Goal: Task Accomplishment & Management: Use online tool/utility

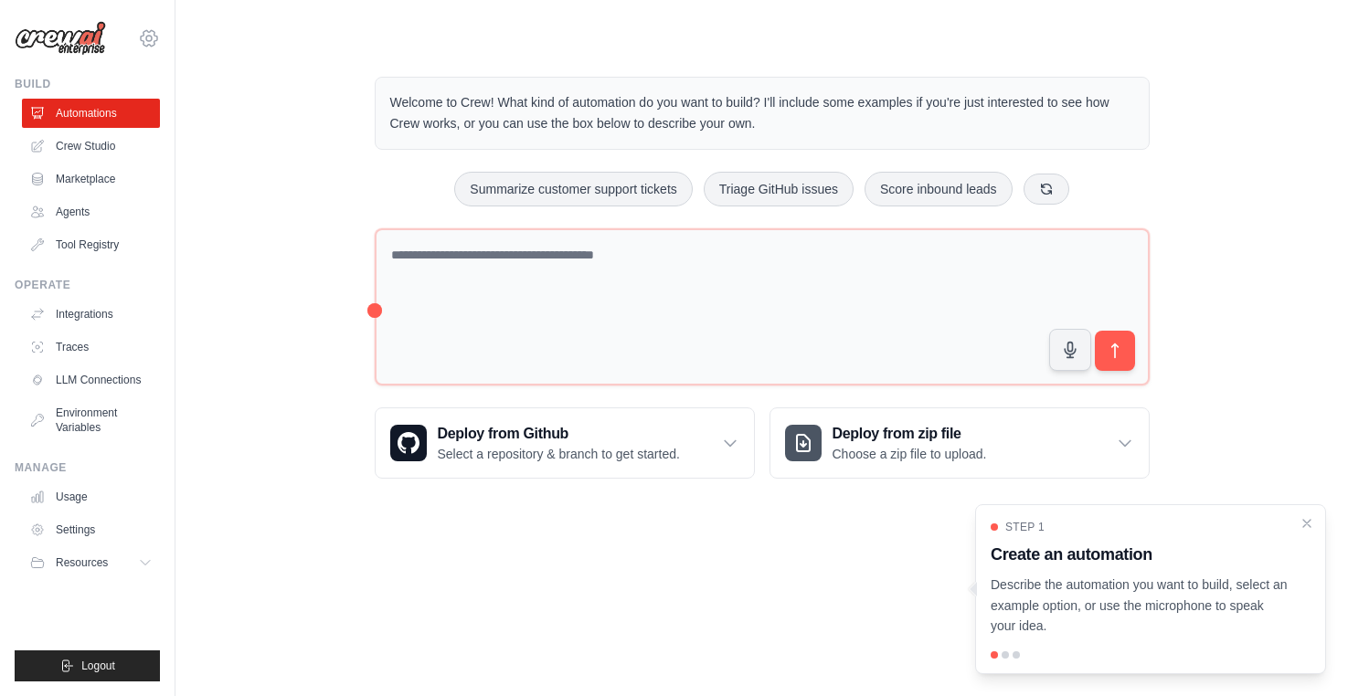
click at [153, 37] on icon at bounding box center [149, 38] width 22 height 22
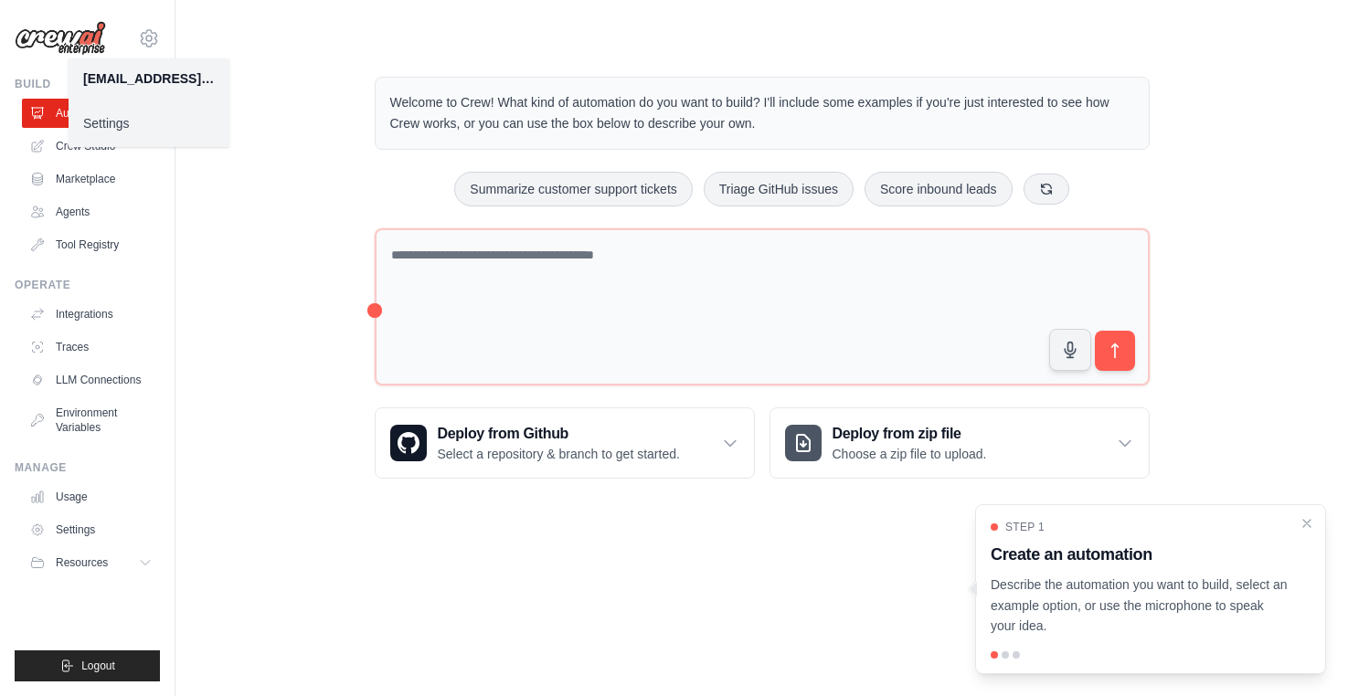
click at [240, 54] on div "Welcome to Crew! What kind of automation do you want to build? I'll include som…" at bounding box center [762, 278] width 1114 height 461
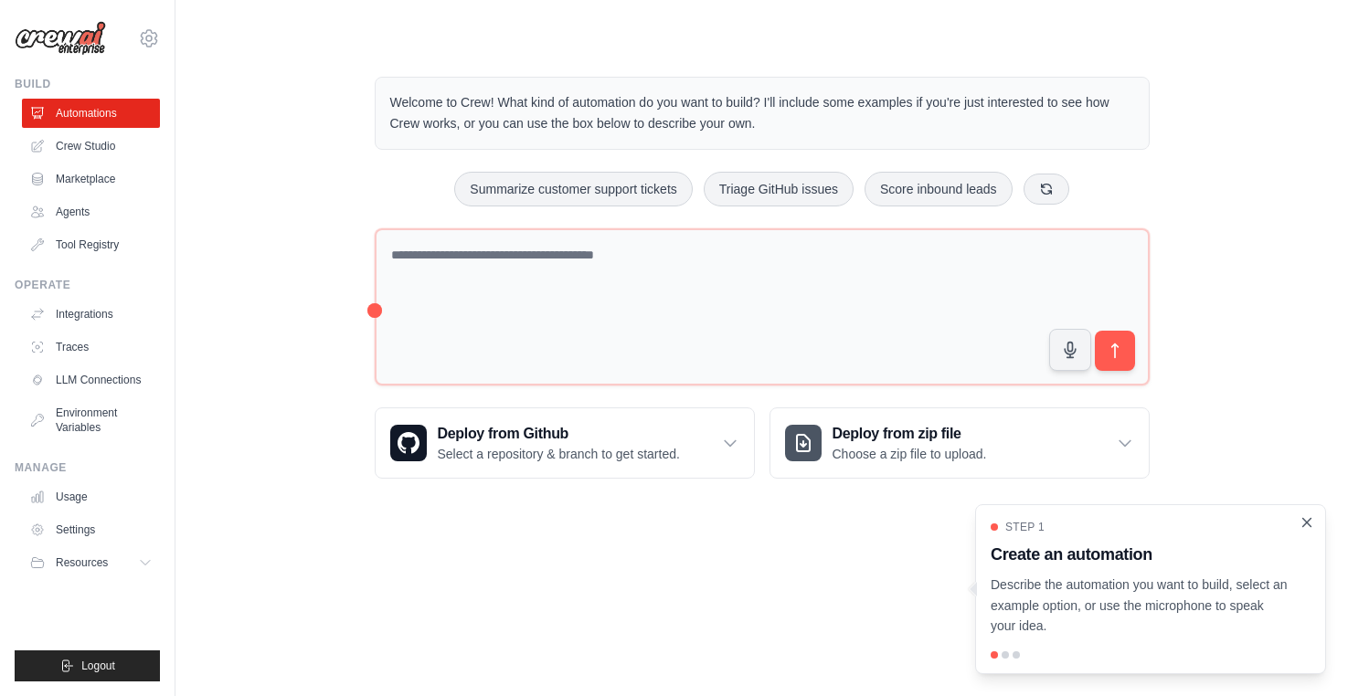
click at [1303, 518] on icon "Close walkthrough" at bounding box center [1307, 522] width 8 height 8
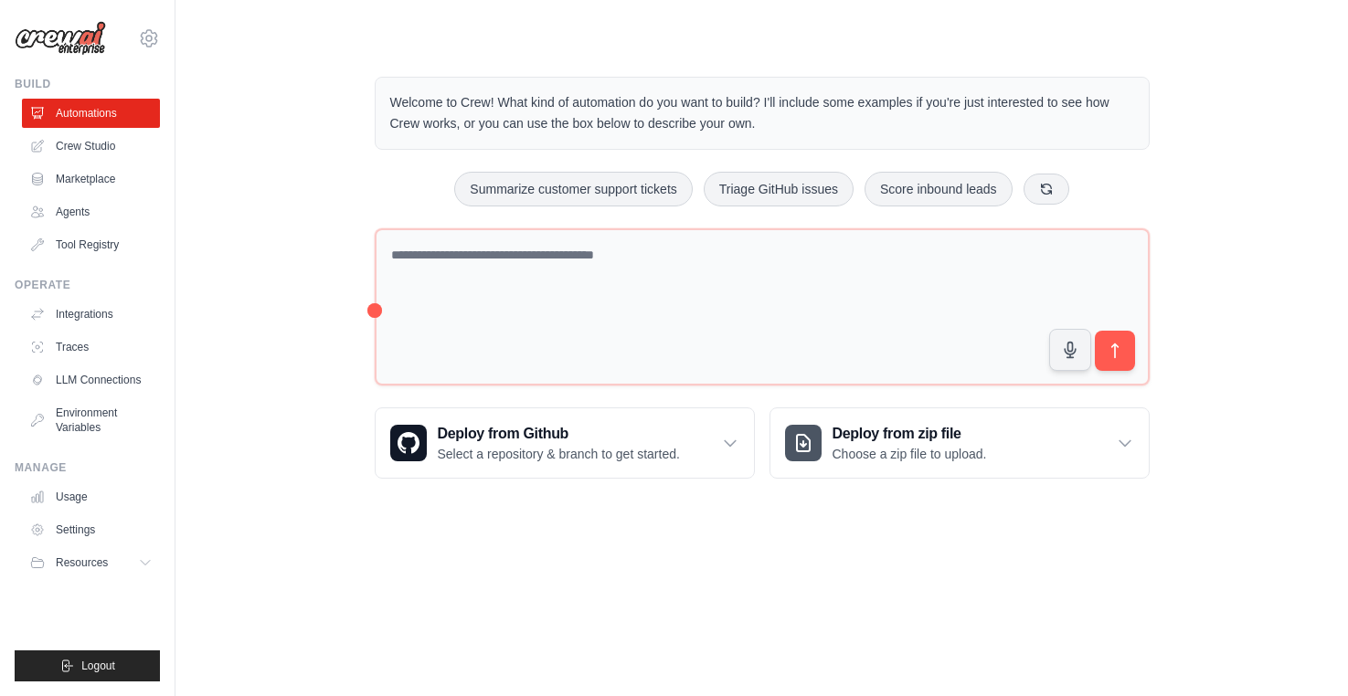
click at [785, 647] on body "waysgpt@gmail.com Settings Build Automations Crew Studio" at bounding box center [674, 631] width 1348 height 1262
click at [149, 567] on icon at bounding box center [147, 563] width 15 height 15
click at [147, 563] on icon at bounding box center [147, 563] width 15 height 15
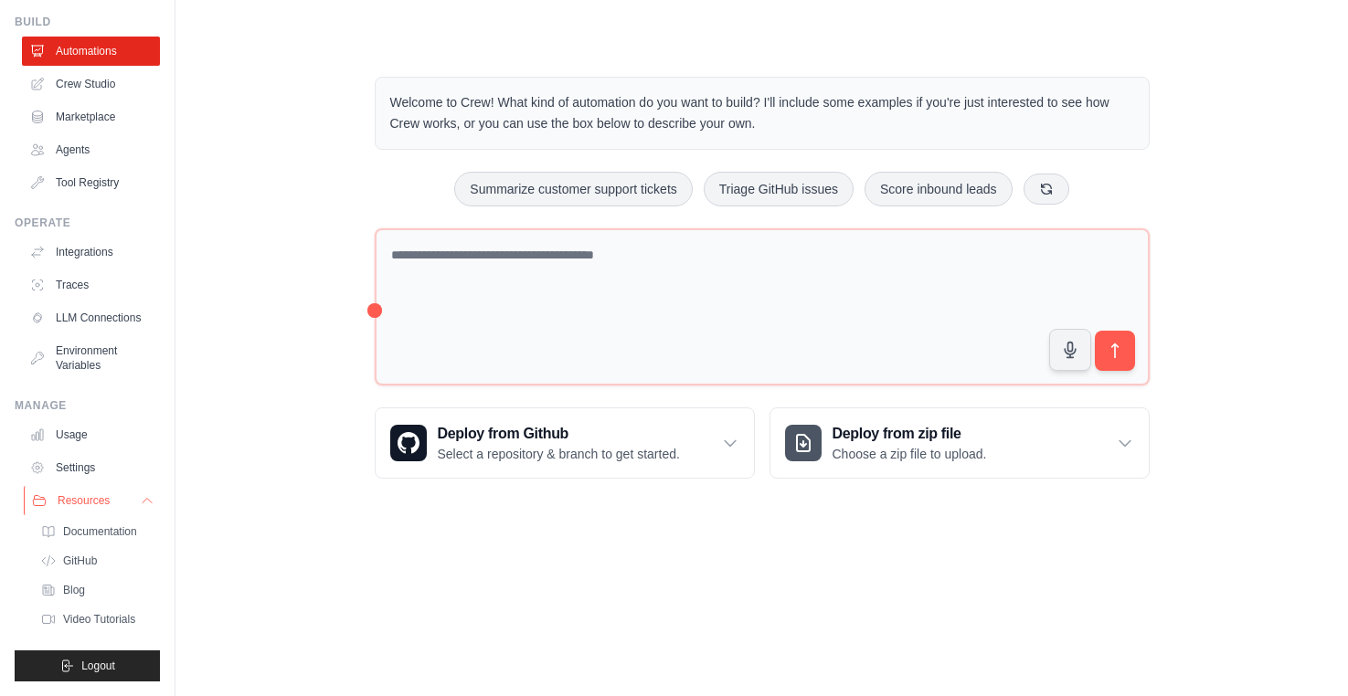
click at [145, 501] on icon at bounding box center [147, 501] width 15 height 15
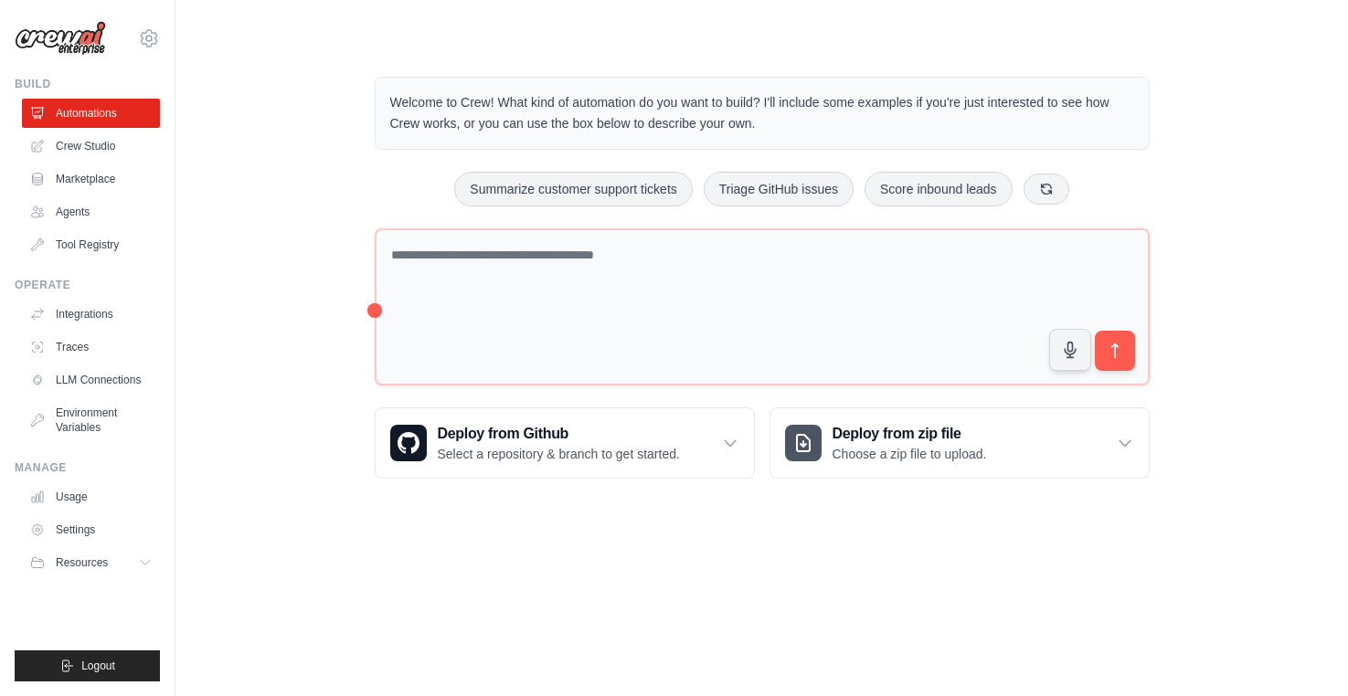
click at [287, 287] on div "Welcome to Crew! What kind of automation do you want to build? I'll include som…" at bounding box center [762, 278] width 1114 height 461
click at [716, 44] on main "Welcome to Crew! What kind of automation do you want to build? I'll include som…" at bounding box center [761, 263] width 1173 height 526
click at [1208, 189] on div "Welcome to Crew! What kind of automation do you want to build? I'll include som…" at bounding box center [762, 278] width 1114 height 461
click at [1159, 193] on div "Welcome to Crew! What kind of automation do you want to build? I'll include som…" at bounding box center [762, 278] width 819 height 461
click at [1207, 244] on div "Welcome to Crew! What kind of automation do you want to build? I'll include som…" at bounding box center [762, 278] width 1114 height 461
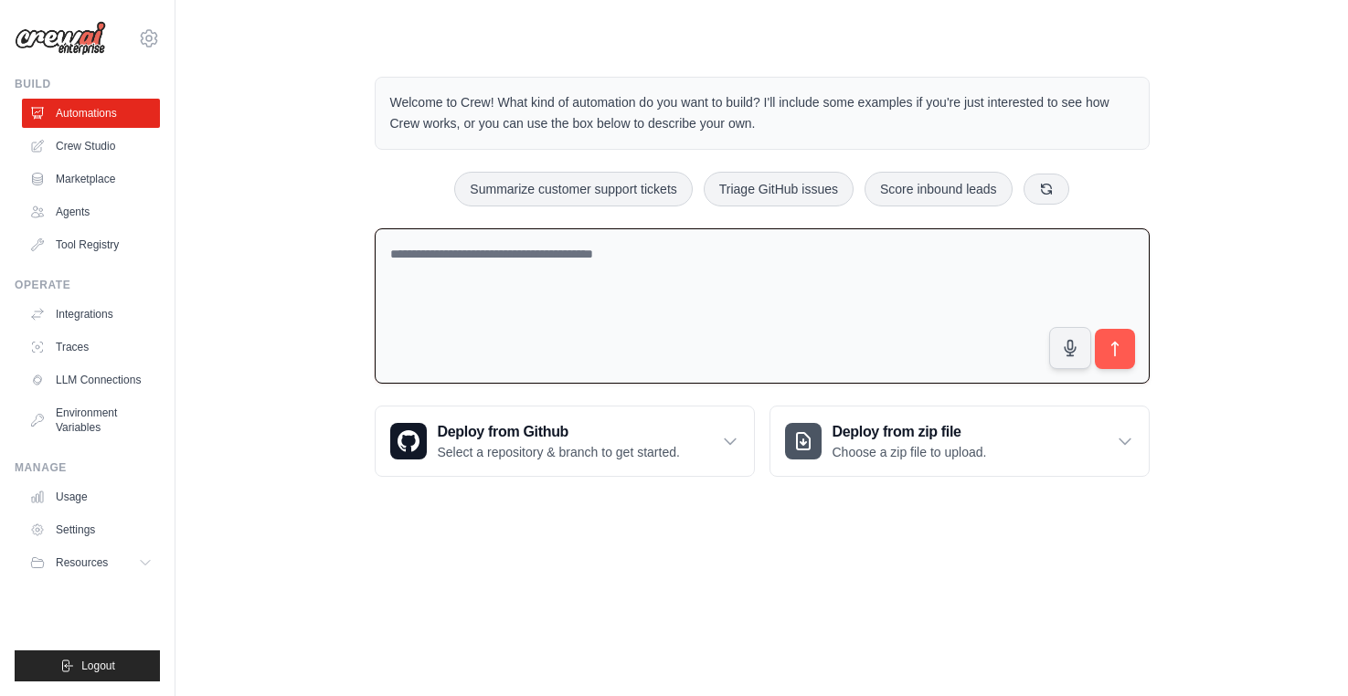
click at [496, 284] on textarea at bounding box center [762, 306] width 775 height 156
click at [483, 283] on textarea at bounding box center [762, 306] width 775 height 156
click at [460, 259] on textarea at bounding box center [762, 306] width 775 height 156
click at [313, 203] on div "Welcome to Crew! What kind of automation do you want to build? I'll include som…" at bounding box center [762, 277] width 1114 height 459
click at [468, 254] on textarea at bounding box center [762, 306] width 775 height 156
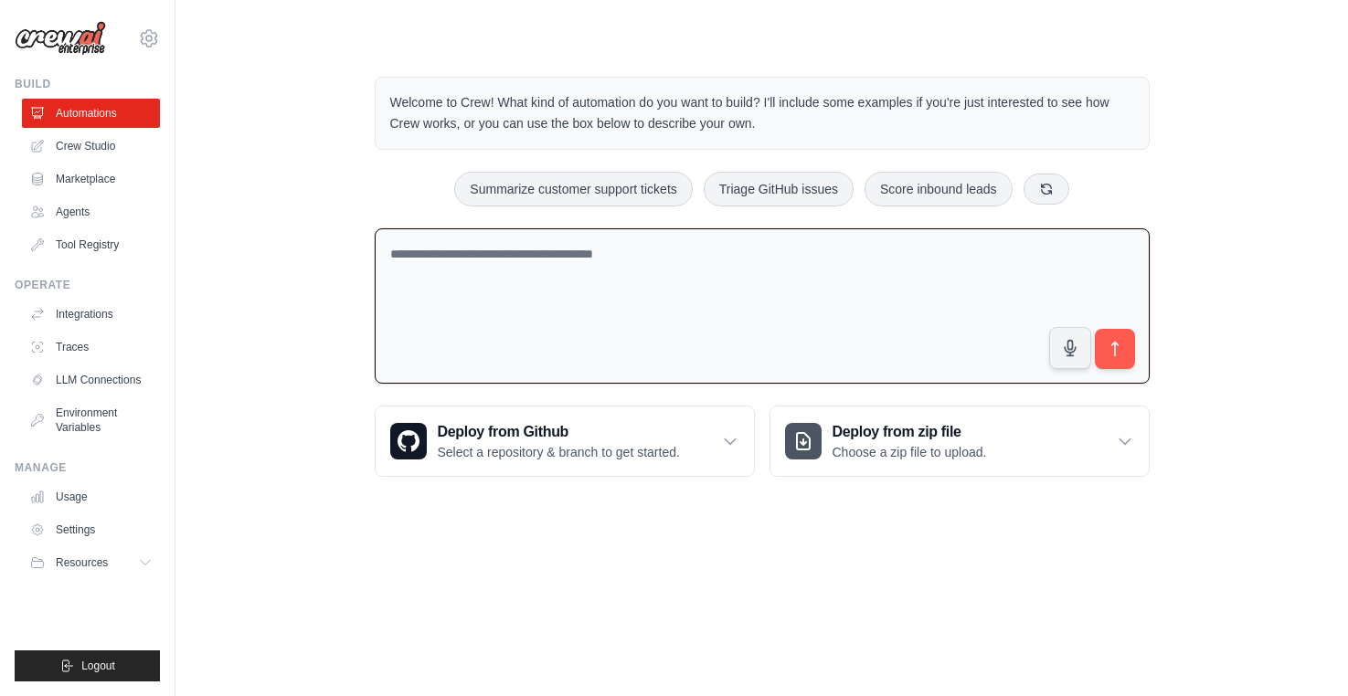
click at [271, 182] on div "Welcome to Crew! What kind of automation do you want to build? I'll include som…" at bounding box center [762, 277] width 1114 height 459
click at [468, 268] on textarea at bounding box center [762, 306] width 775 height 156
click at [296, 325] on div "Welcome to Crew! What kind of automation do you want to build? I'll include som…" at bounding box center [762, 277] width 1114 height 459
click at [502, 280] on textarea at bounding box center [762, 306] width 775 height 156
click at [306, 282] on div "Welcome to Crew! What kind of automation do you want to build? I'll include som…" at bounding box center [762, 277] width 1114 height 459
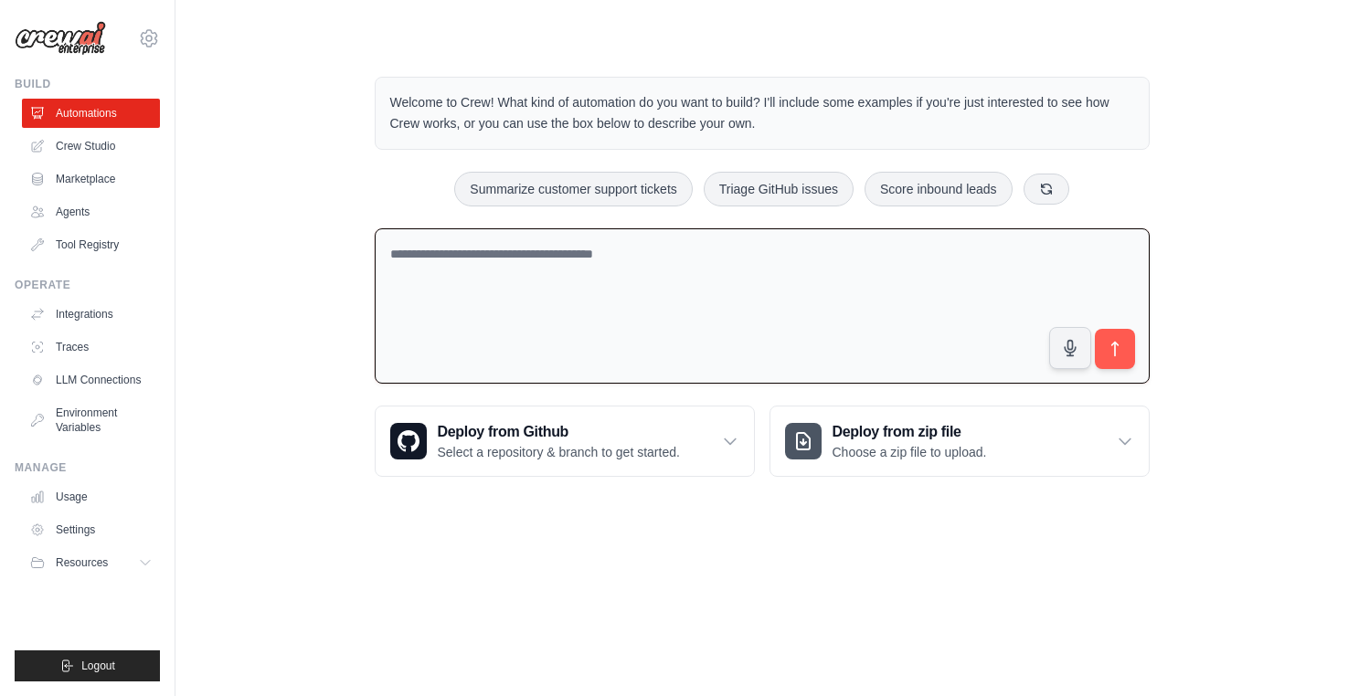
click at [488, 262] on textarea at bounding box center [762, 306] width 775 height 156
click at [220, 361] on div "Welcome to Crew! What kind of automation do you want to build? I'll include som…" at bounding box center [762, 277] width 1114 height 459
click at [243, 281] on div "Welcome to Crew! What kind of automation do you want to build? I'll include som…" at bounding box center [762, 277] width 1114 height 459
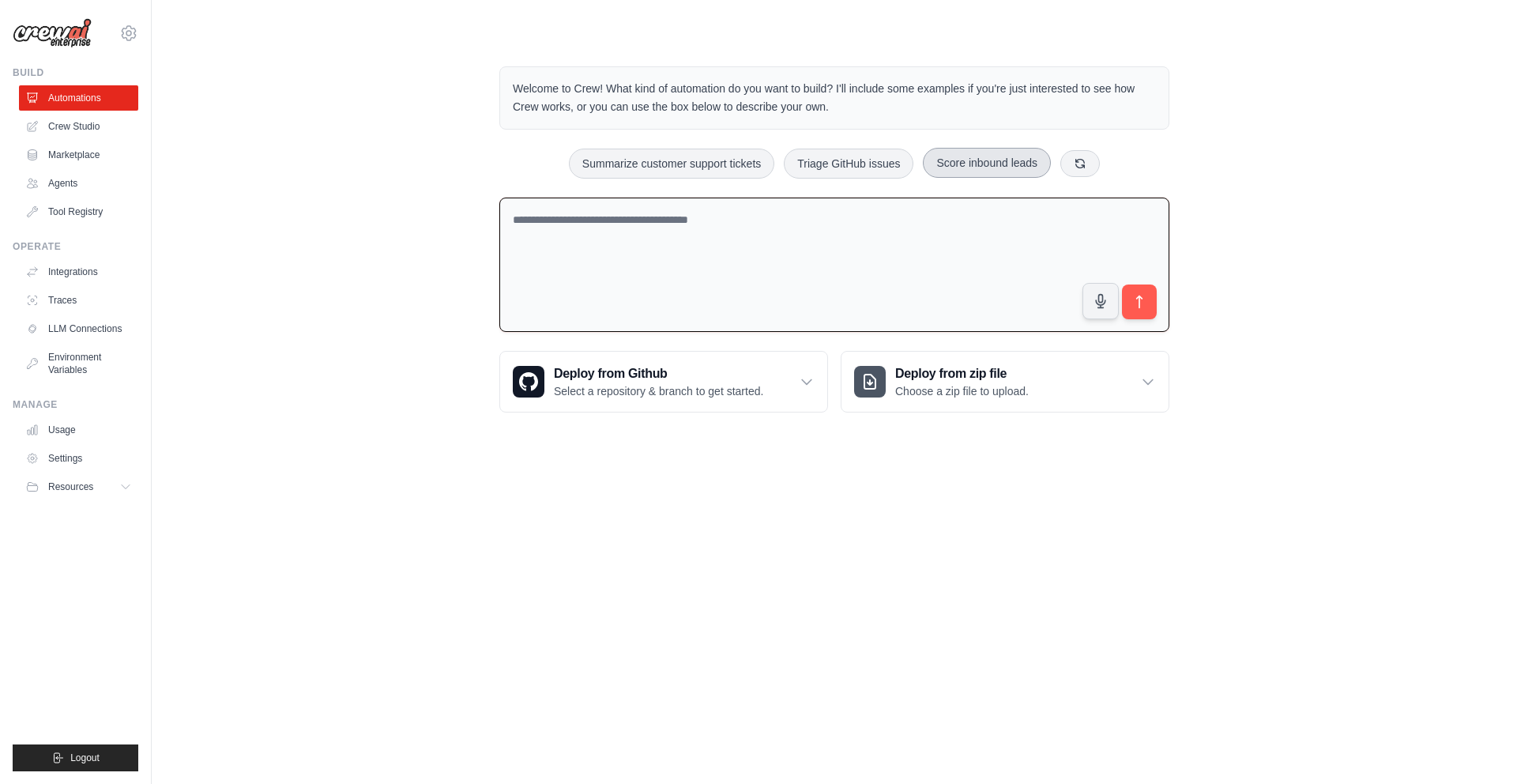
click at [978, 165] on button "Score inbound leads" at bounding box center [986, 163] width 128 height 30
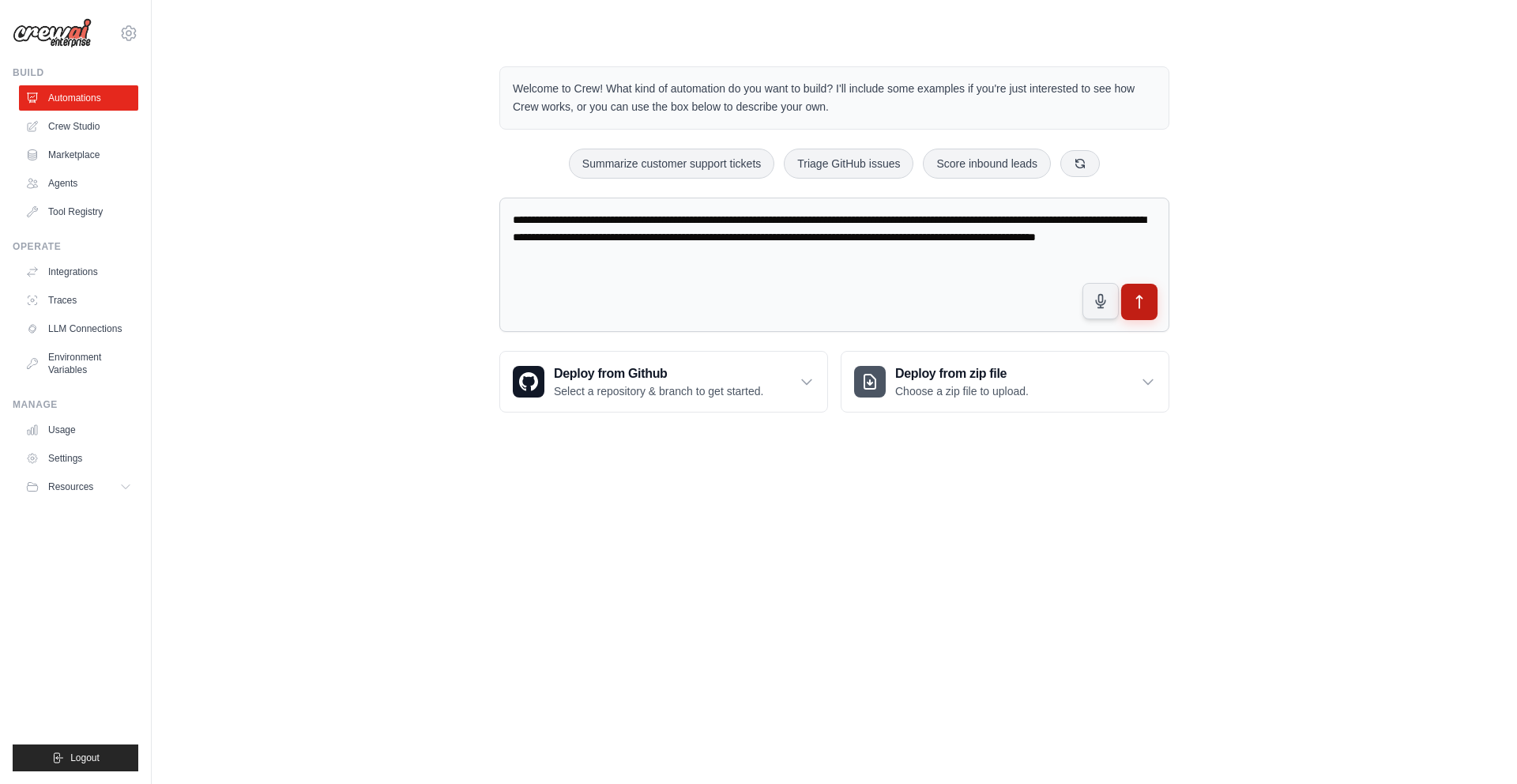
click at [1142, 305] on icon "submit" at bounding box center [1139, 302] width 16 height 16
click at [845, 166] on button "Triage GitHub issues" at bounding box center [849, 163] width 130 height 30
type textarea "**********"
click at [1150, 308] on button "submit" at bounding box center [1139, 302] width 36 height 36
drag, startPoint x: 812, startPoint y: 253, endPoint x: 494, endPoint y: 210, distance: 320.9
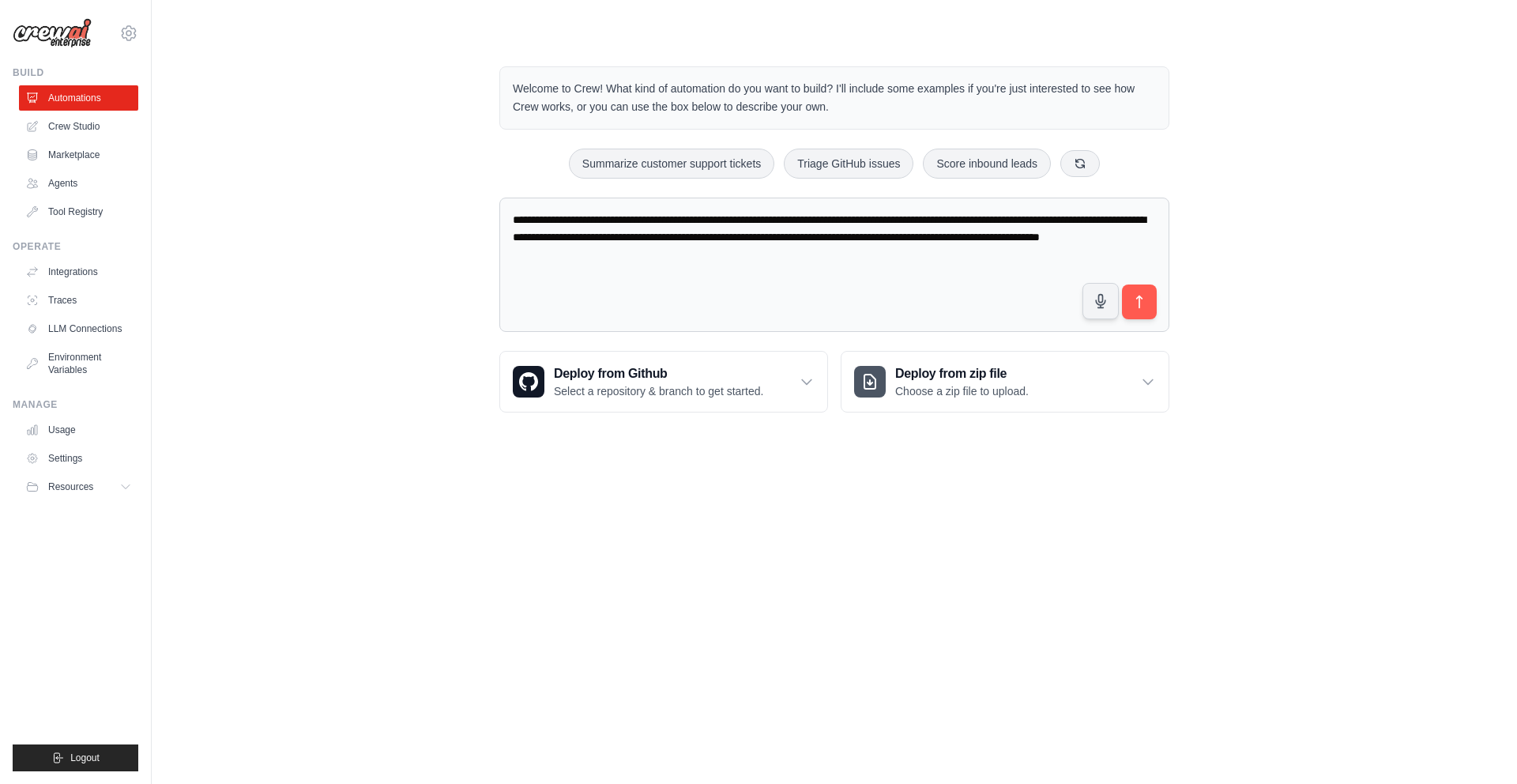
click at [494, 210] on div "**********" at bounding box center [834, 239] width 708 height 397
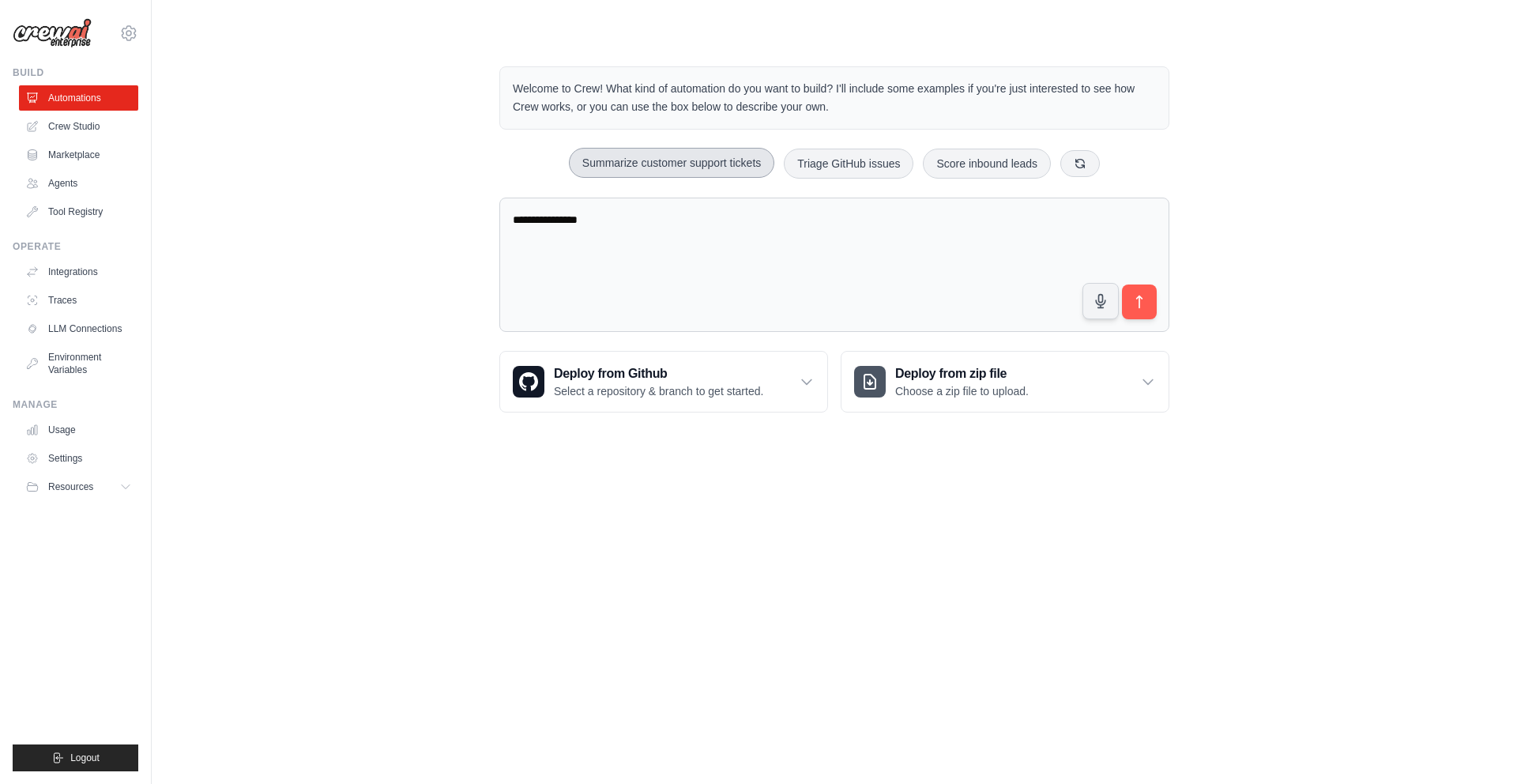
type textarea "**********"
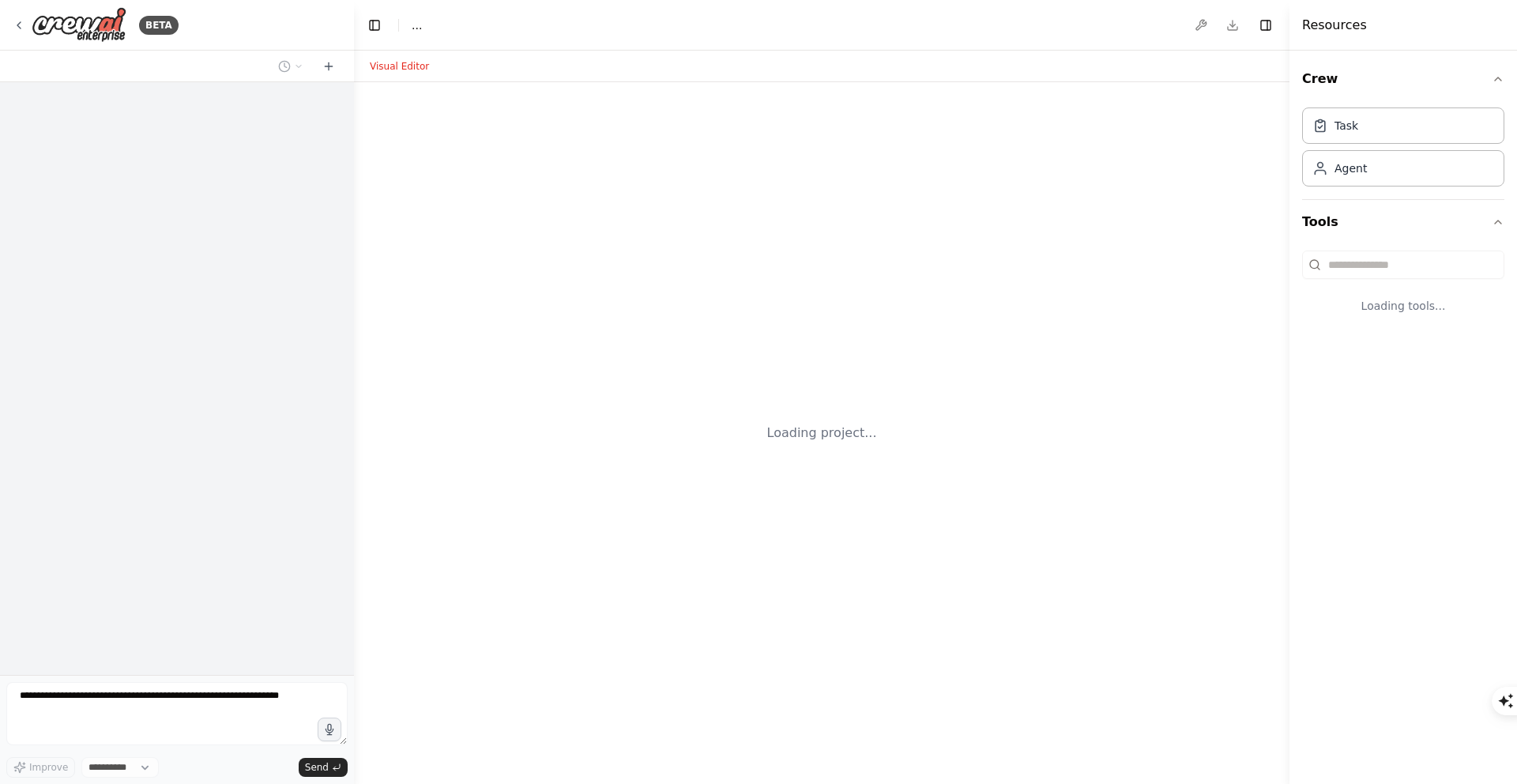
select select "****"
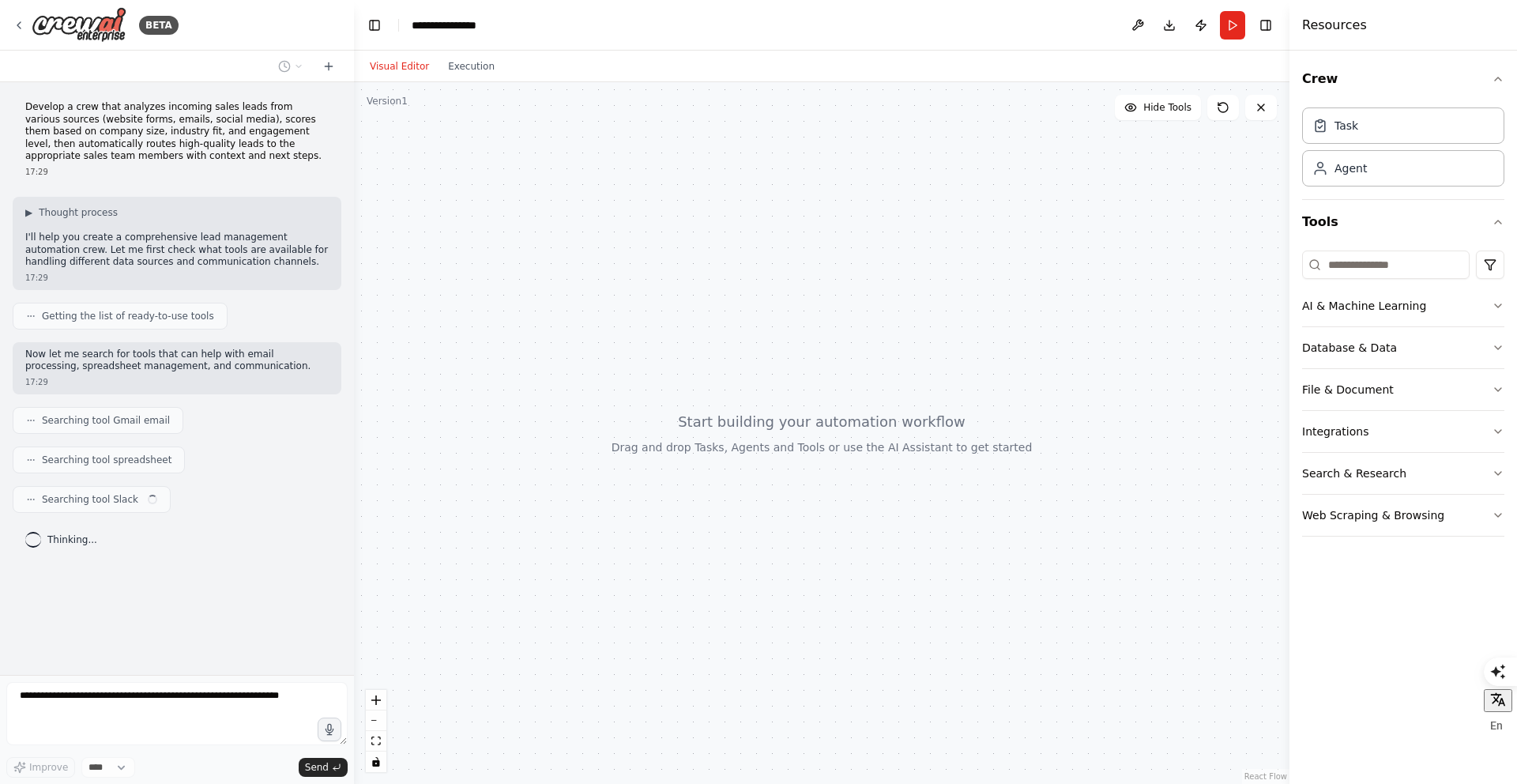
click at [691, 456] on div at bounding box center [821, 433] width 935 height 702
click at [1348, 170] on div "Agent" at bounding box center [1350, 168] width 32 height 16
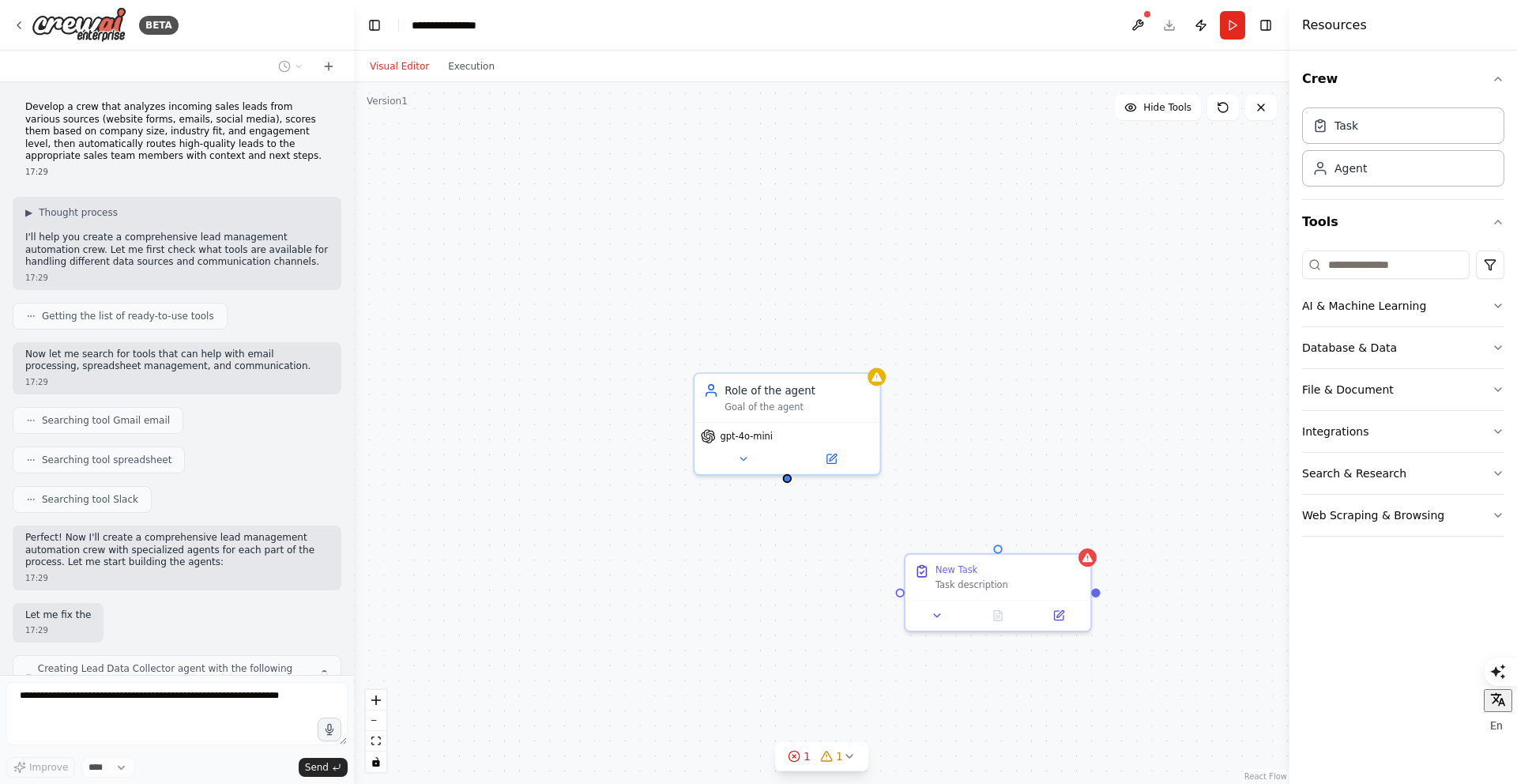
scroll to position [73, 0]
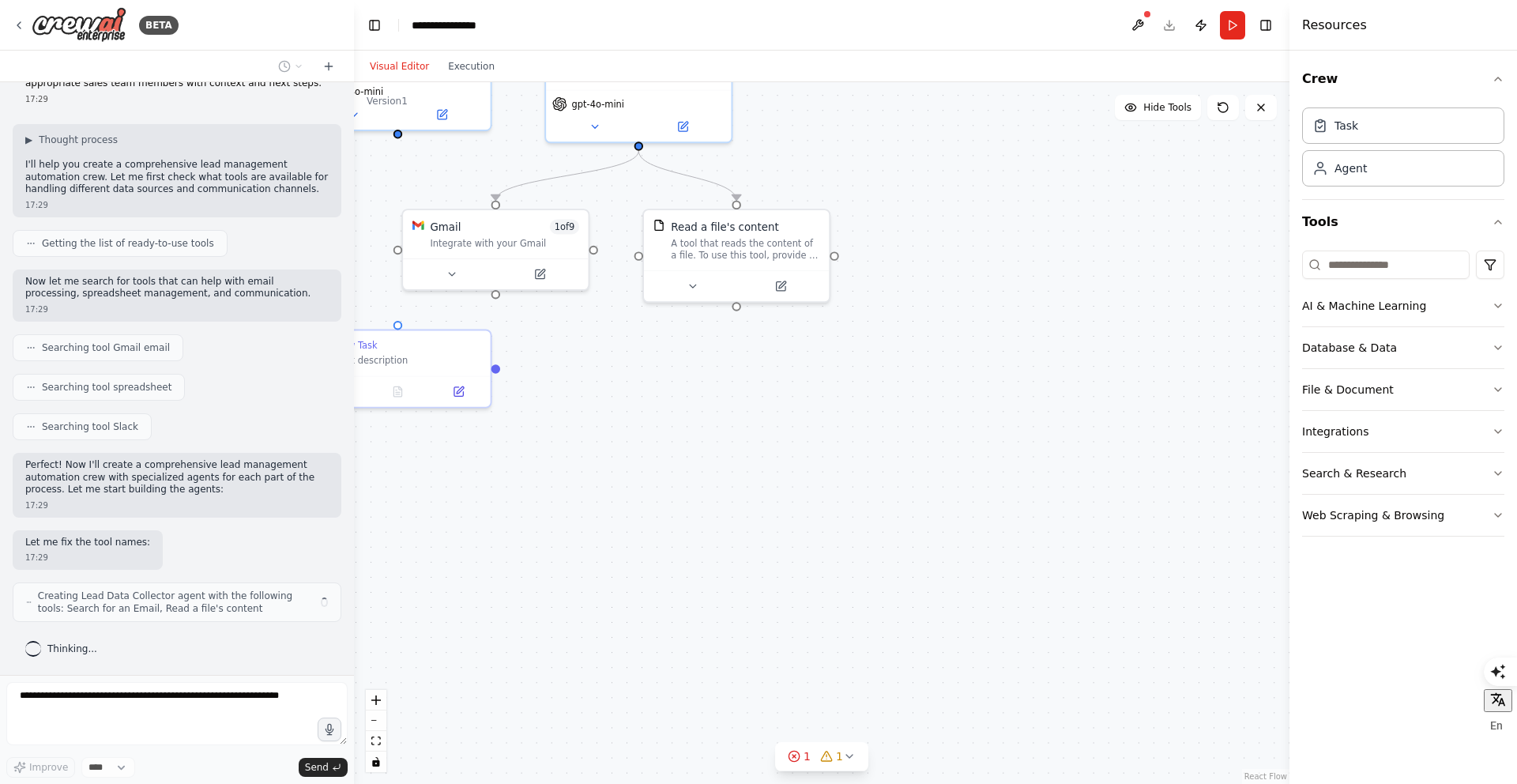
drag, startPoint x: 789, startPoint y: 483, endPoint x: 641, endPoint y: 335, distance: 209.3
click at [641, 335] on div ".deletable-edge-delete-btn { width: 20px; height: 20px; border: 0px solid #ffff…" at bounding box center [821, 433] width 935 height 702
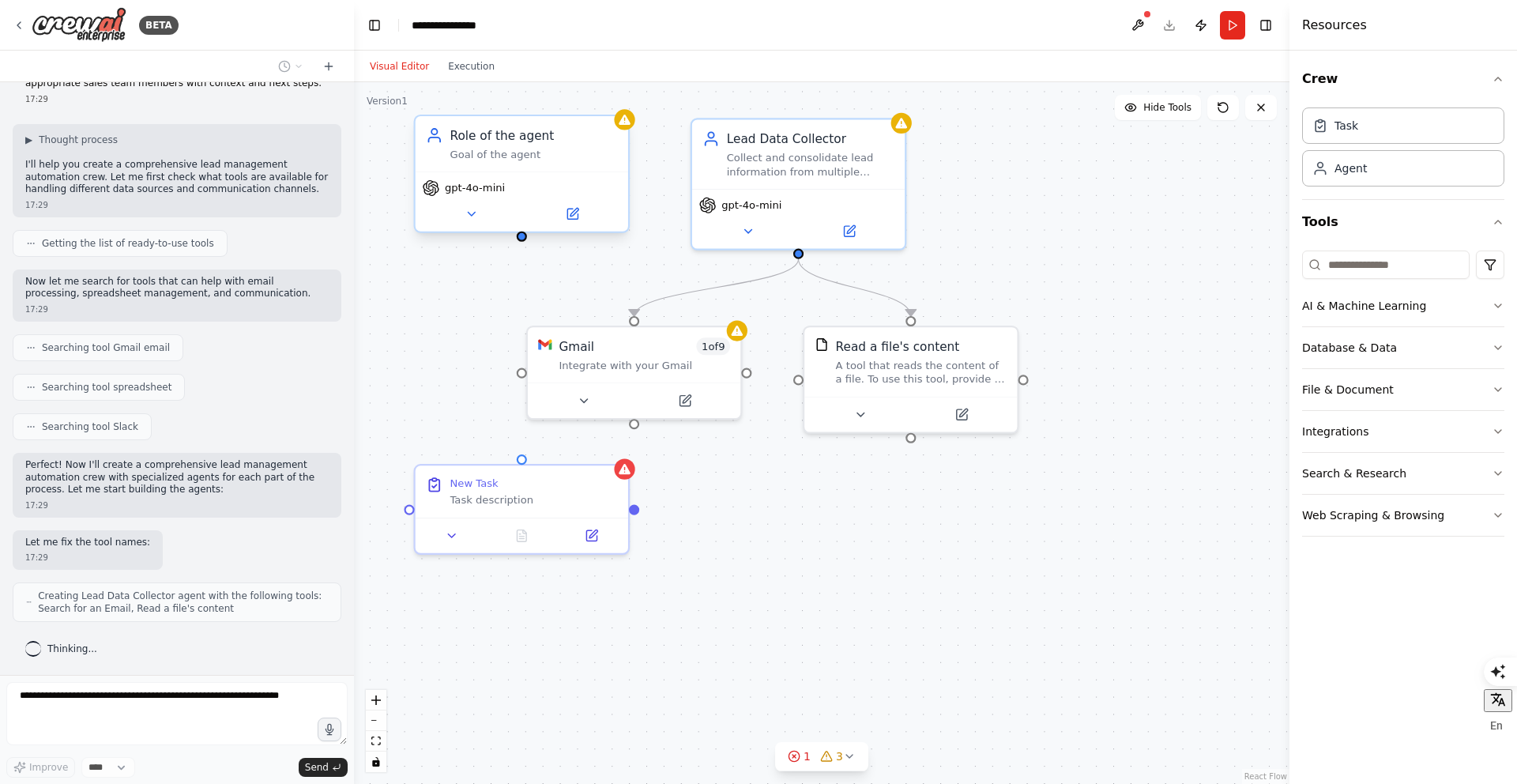
click at [494, 164] on div "Role of the agent Goal of the agent" at bounding box center [522, 143] width 213 height 55
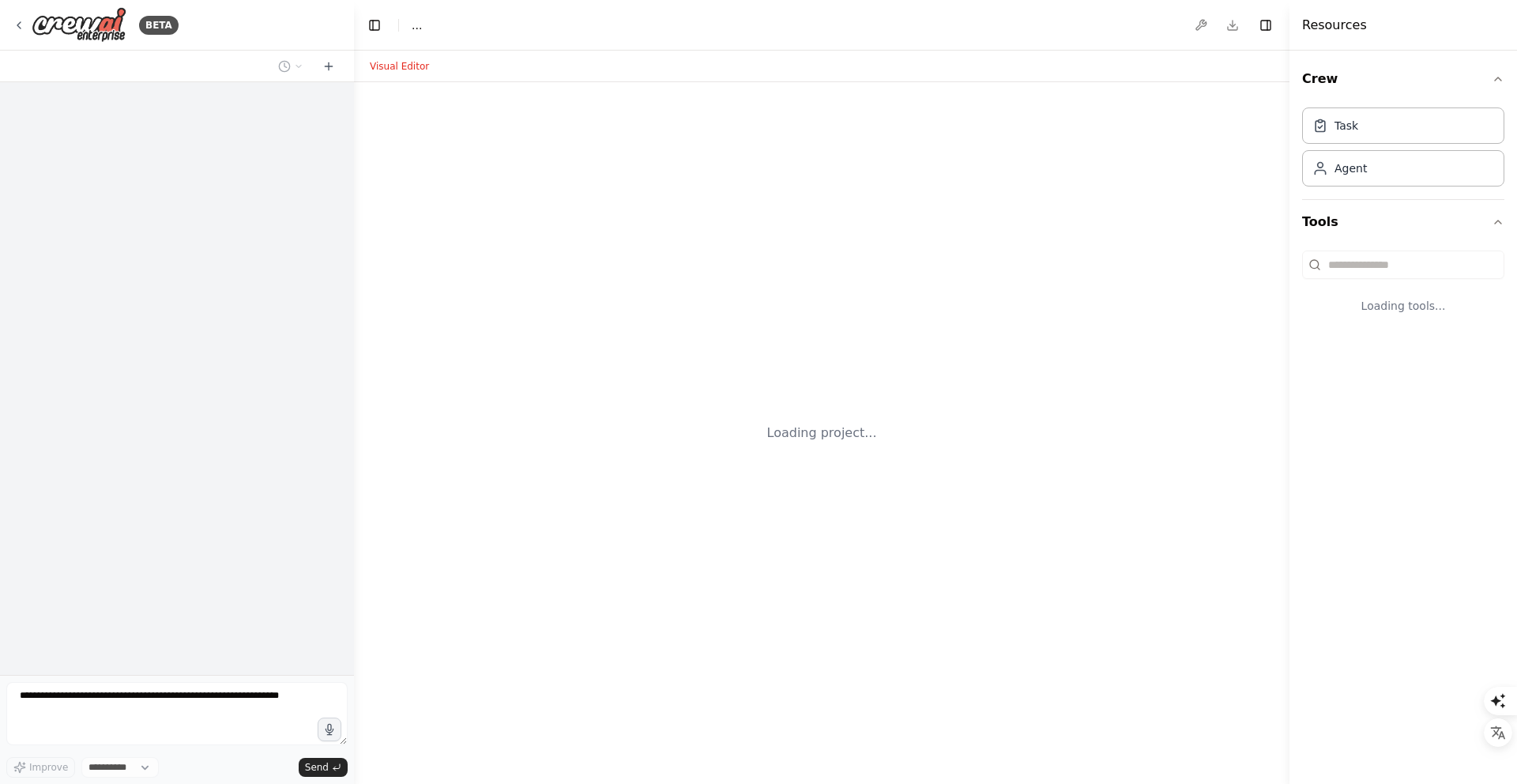
select select "****"
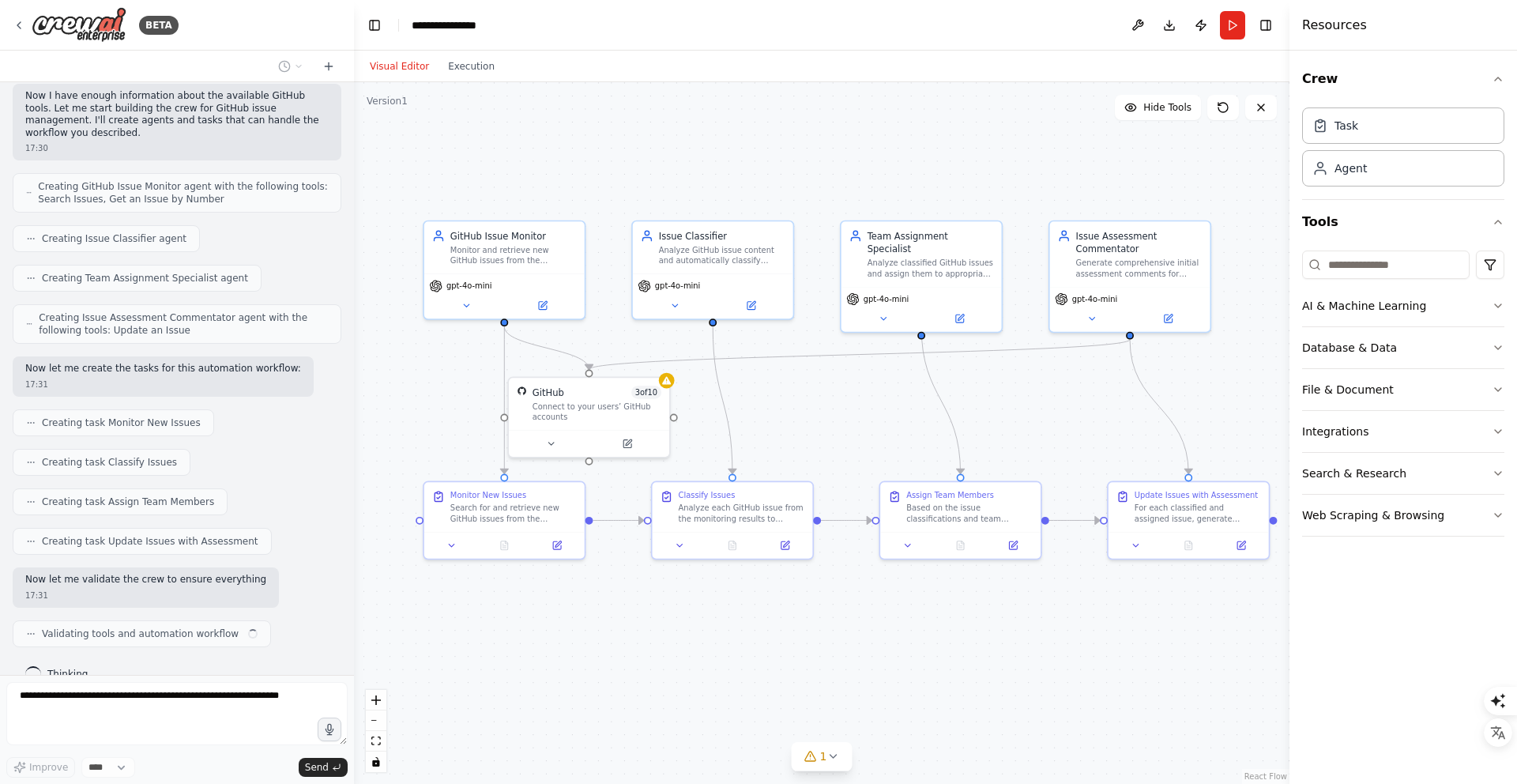
scroll to position [899, 0]
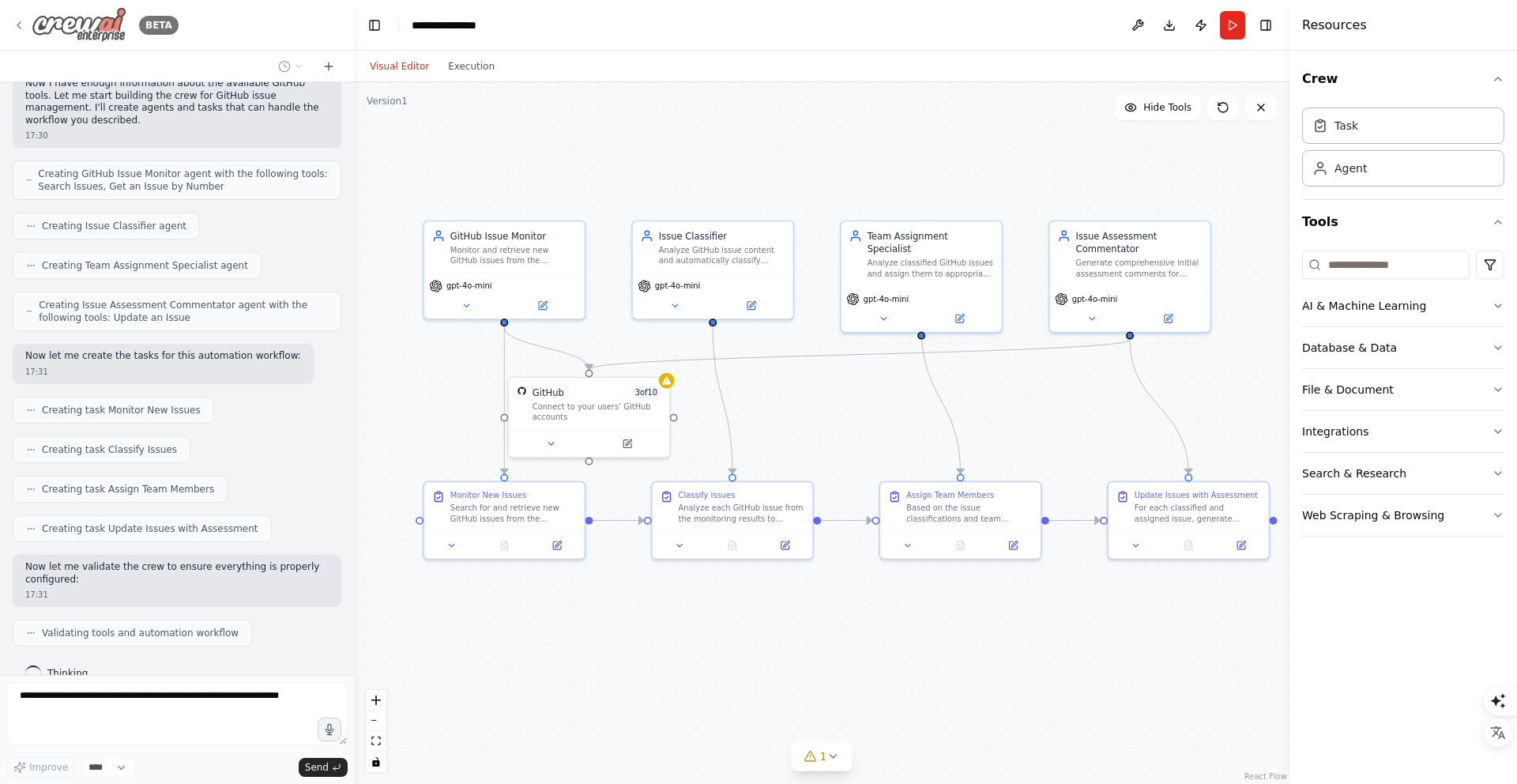
click at [22, 27] on icon at bounding box center [19, 25] width 13 height 13
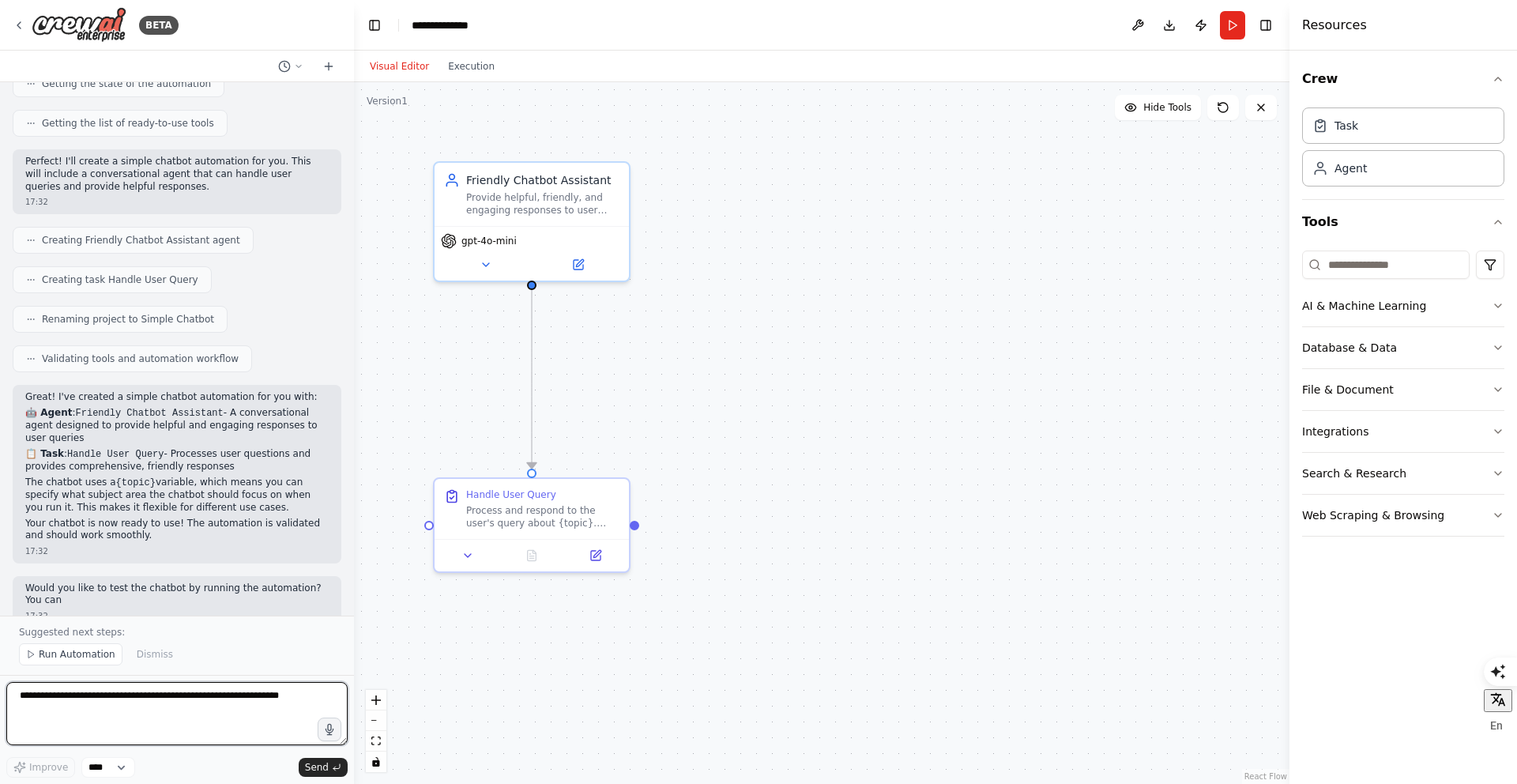
scroll to position [194, 0]
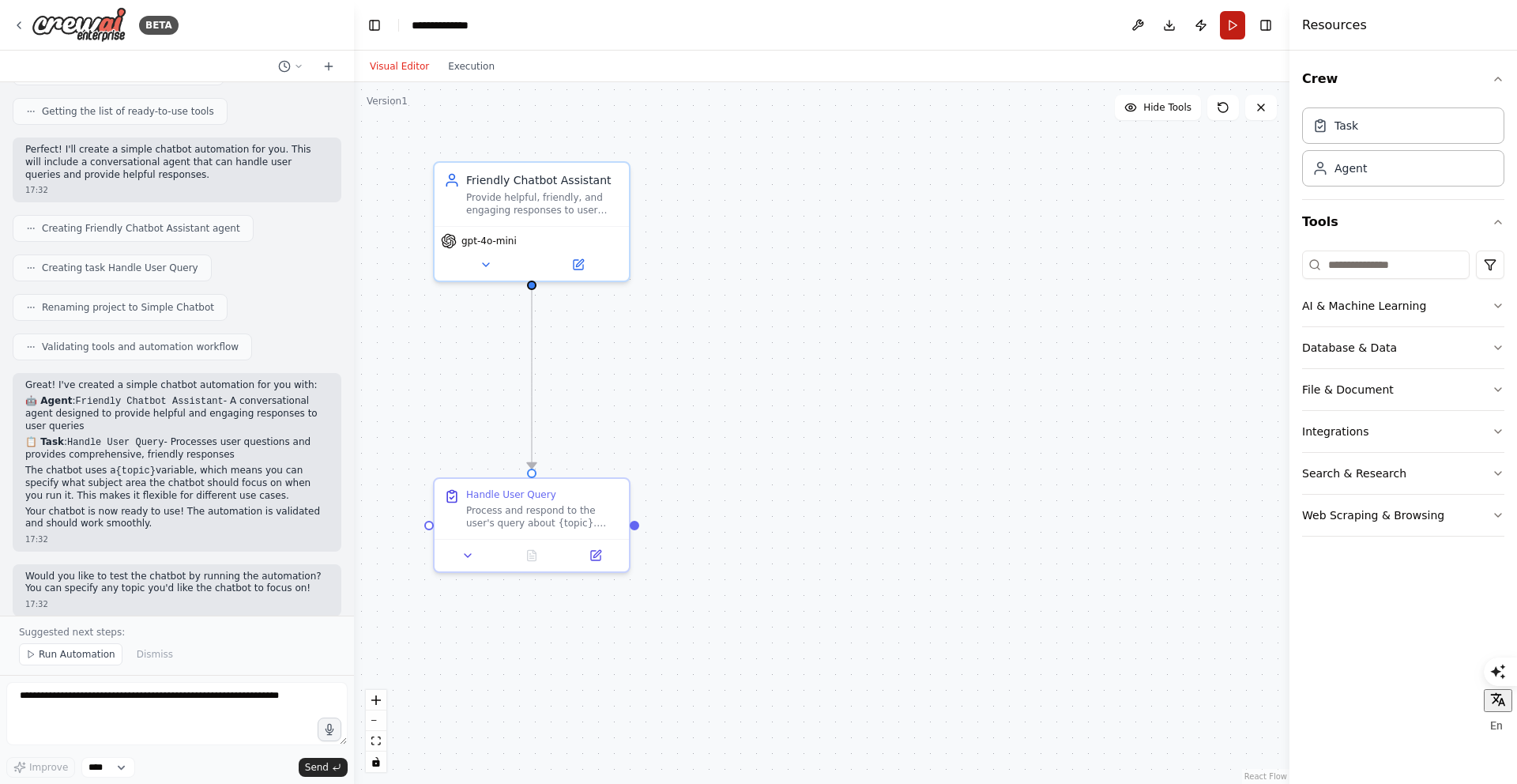
click at [1233, 32] on button "Run" at bounding box center [1232, 25] width 25 height 29
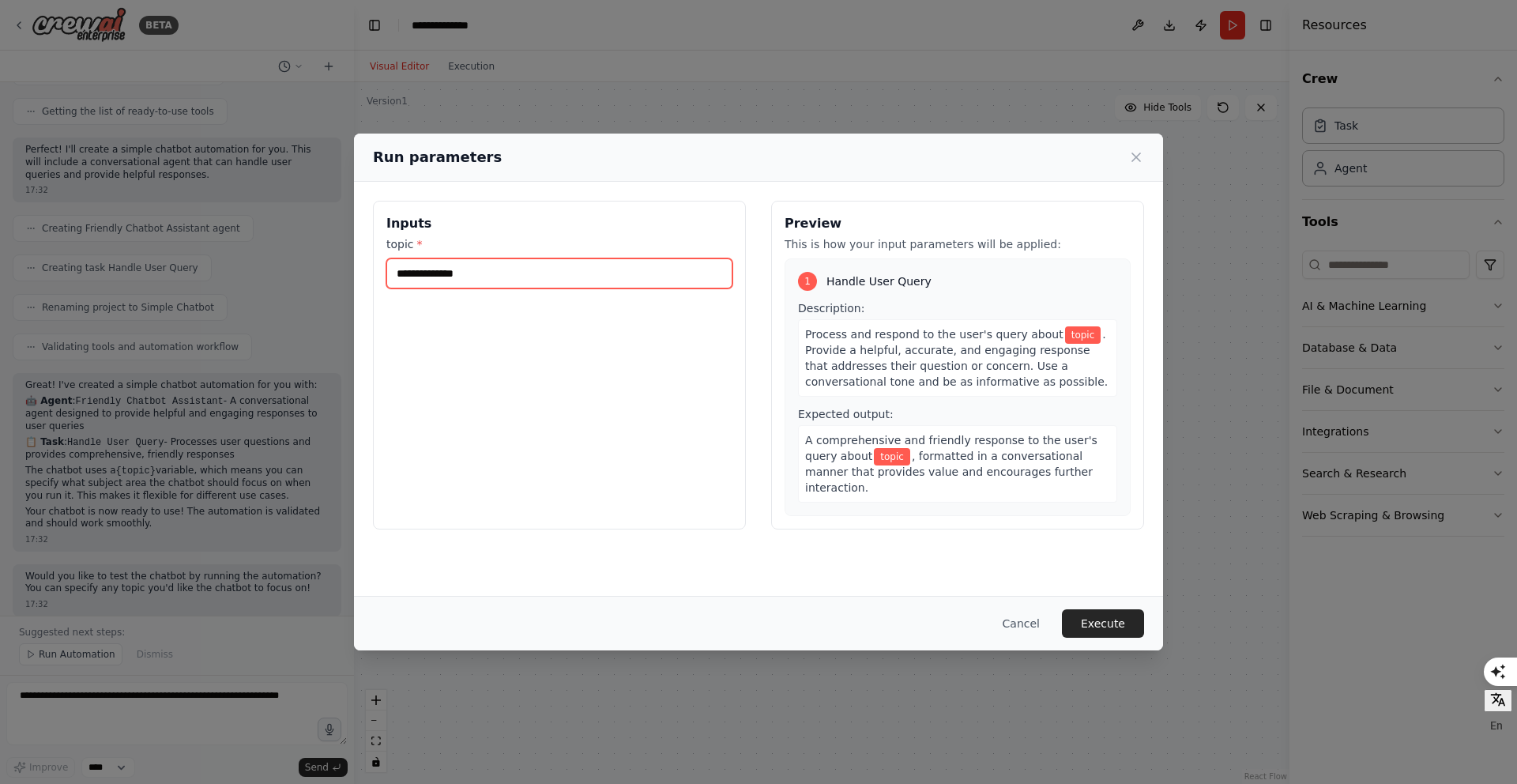
click at [437, 271] on input "topic *" at bounding box center [559, 273] width 346 height 30
type input "****"
click at [1100, 628] on button "Execute" at bounding box center [1102, 623] width 82 height 29
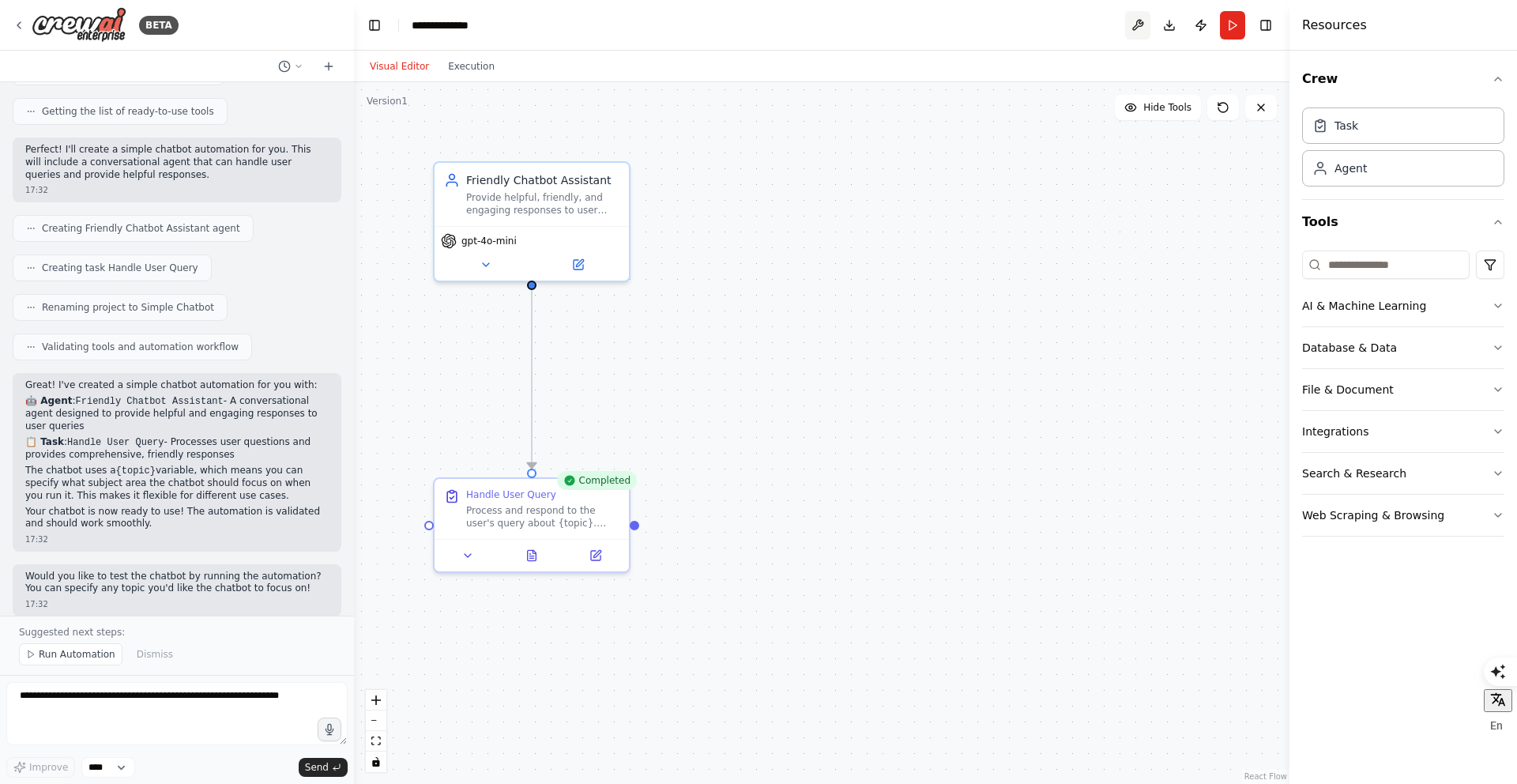
click at [1142, 19] on button at bounding box center [1137, 25] width 25 height 29
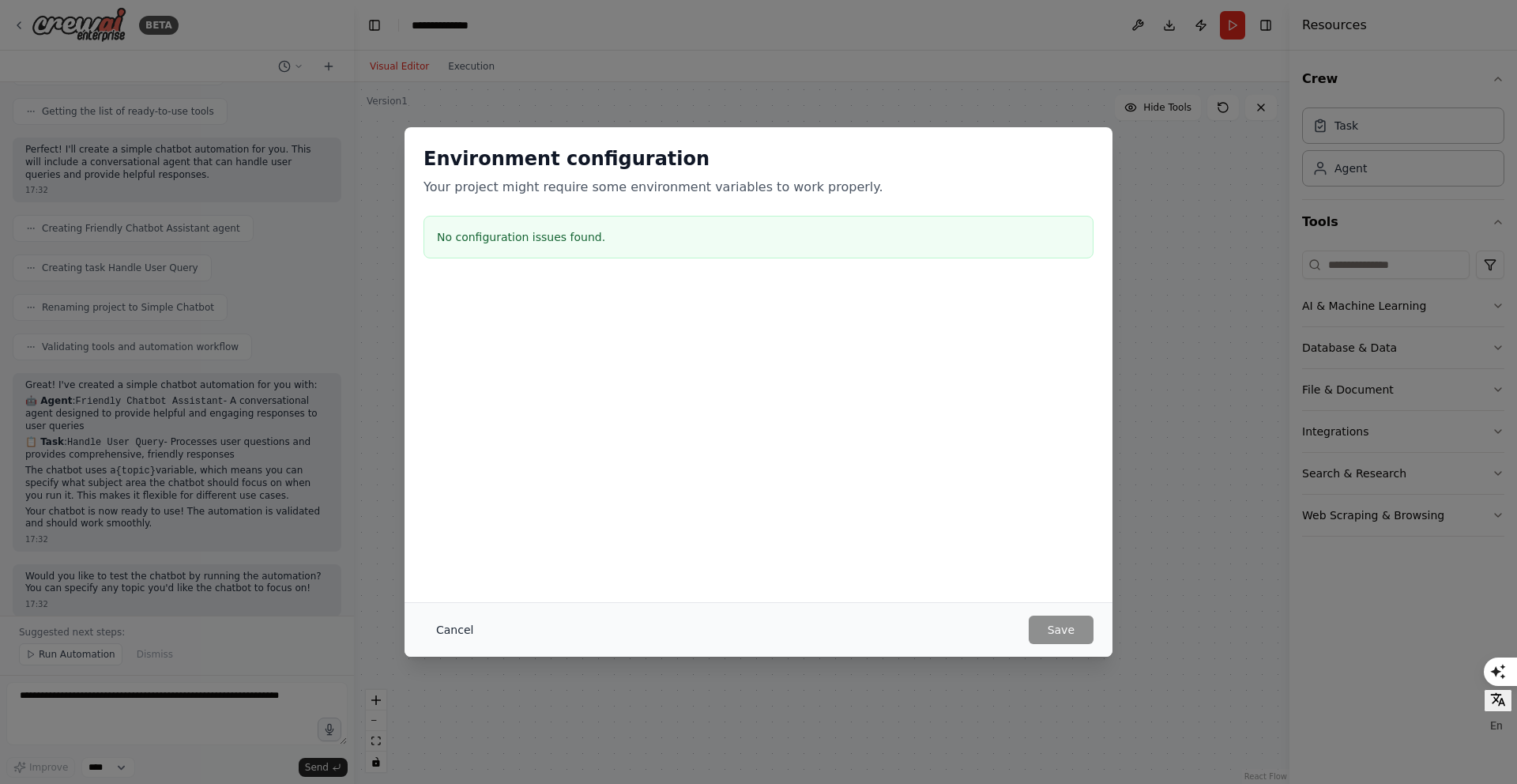
click at [448, 635] on button "Cancel" at bounding box center [455, 629] width 62 height 29
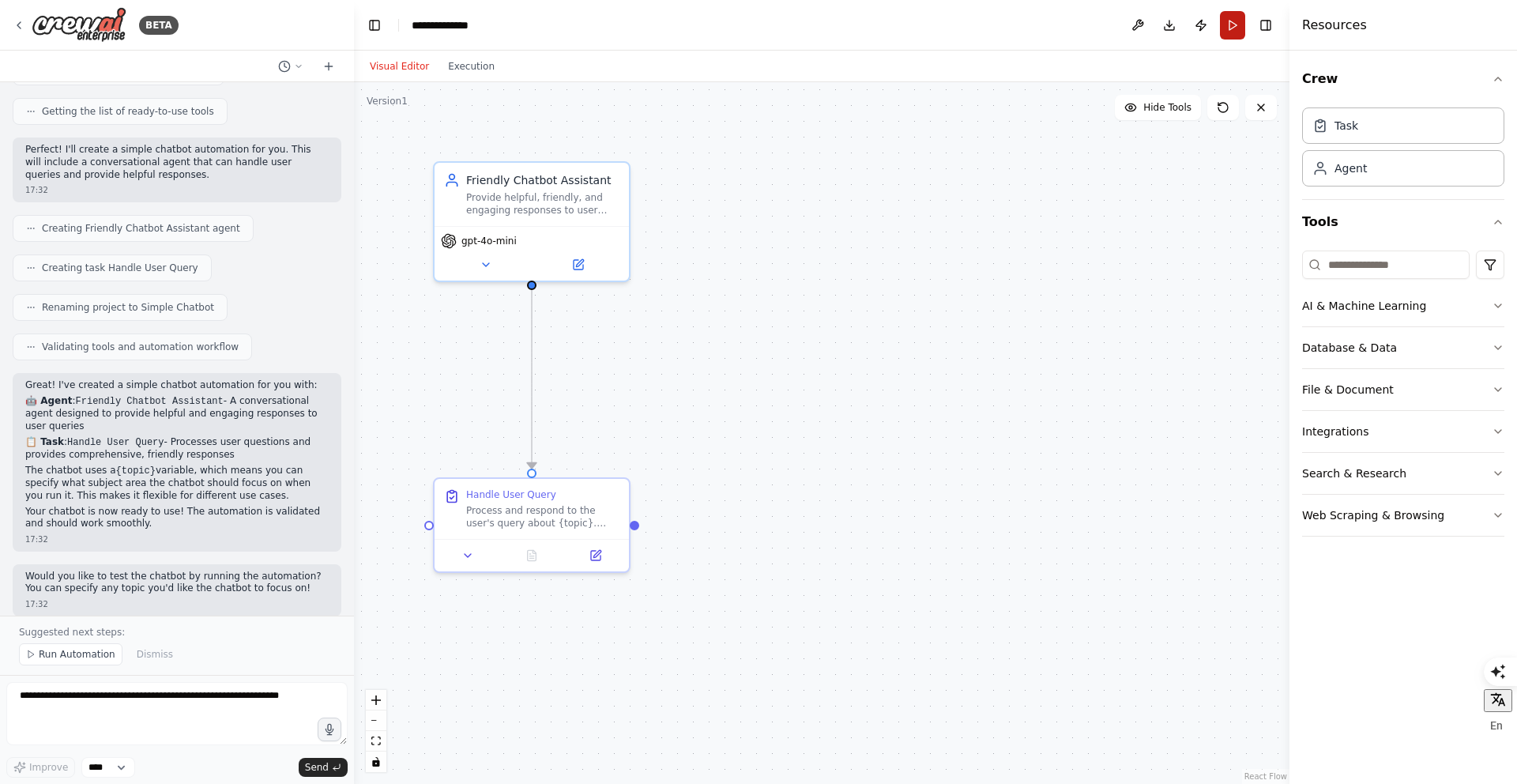
click at [1233, 30] on button "Run" at bounding box center [1232, 25] width 25 height 29
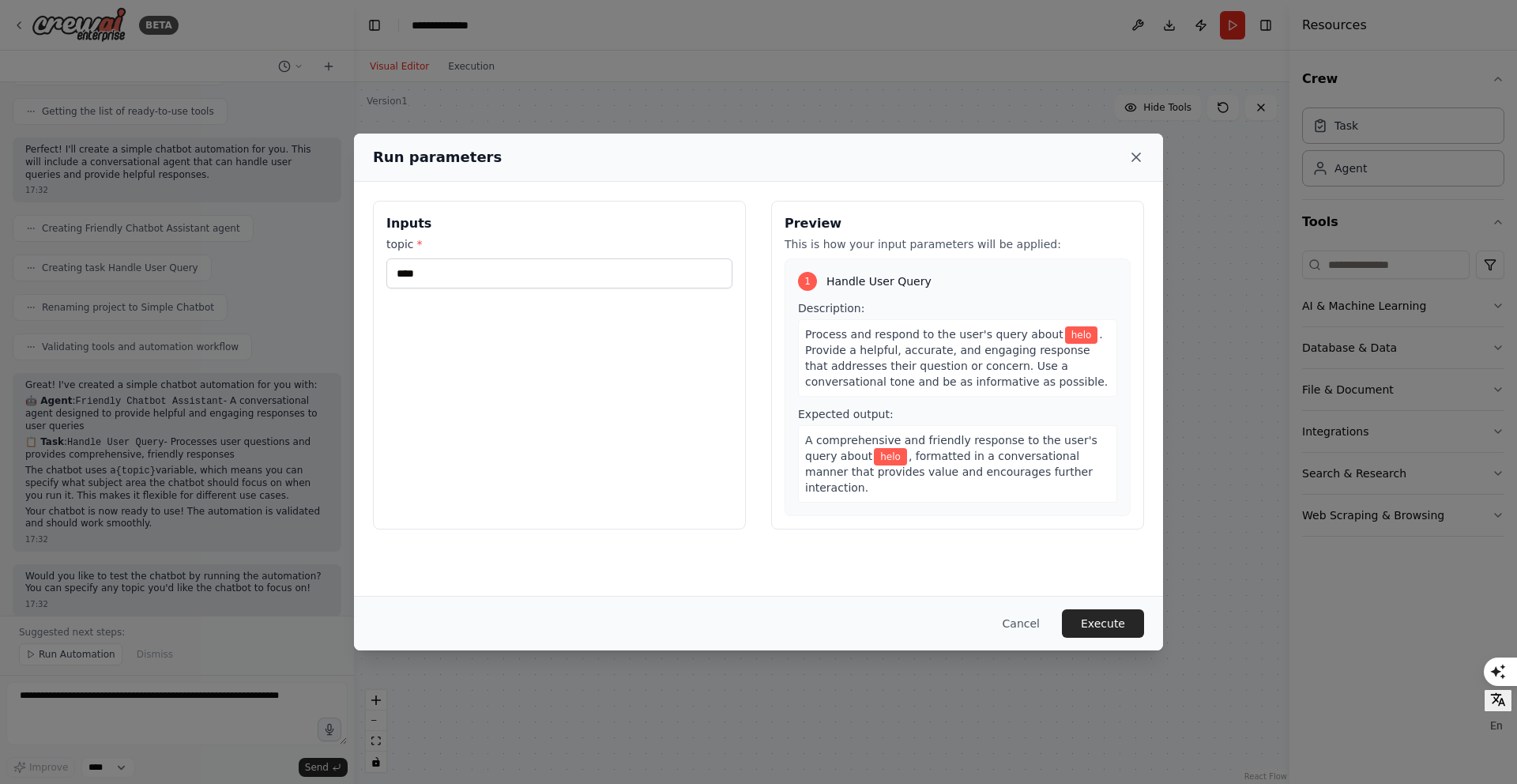
click at [1130, 159] on icon at bounding box center [1136, 157] width 16 height 16
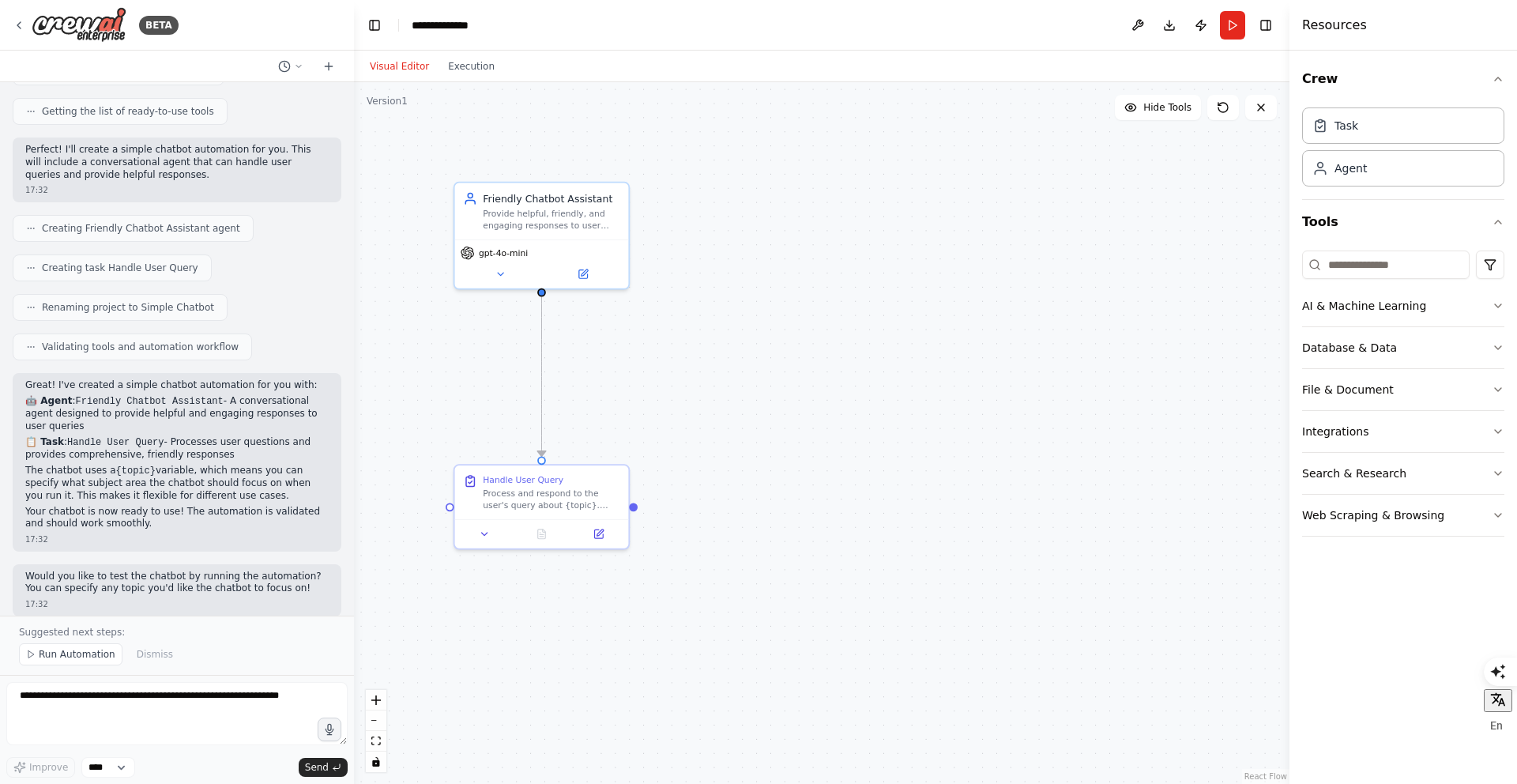
click at [812, 386] on div ".deletable-edge-delete-btn { width: 20px; height: 20px; border: 0px solid #ffff…" at bounding box center [821, 433] width 935 height 702
click at [36, 656] on button "Run Automation" at bounding box center [71, 654] width 104 height 22
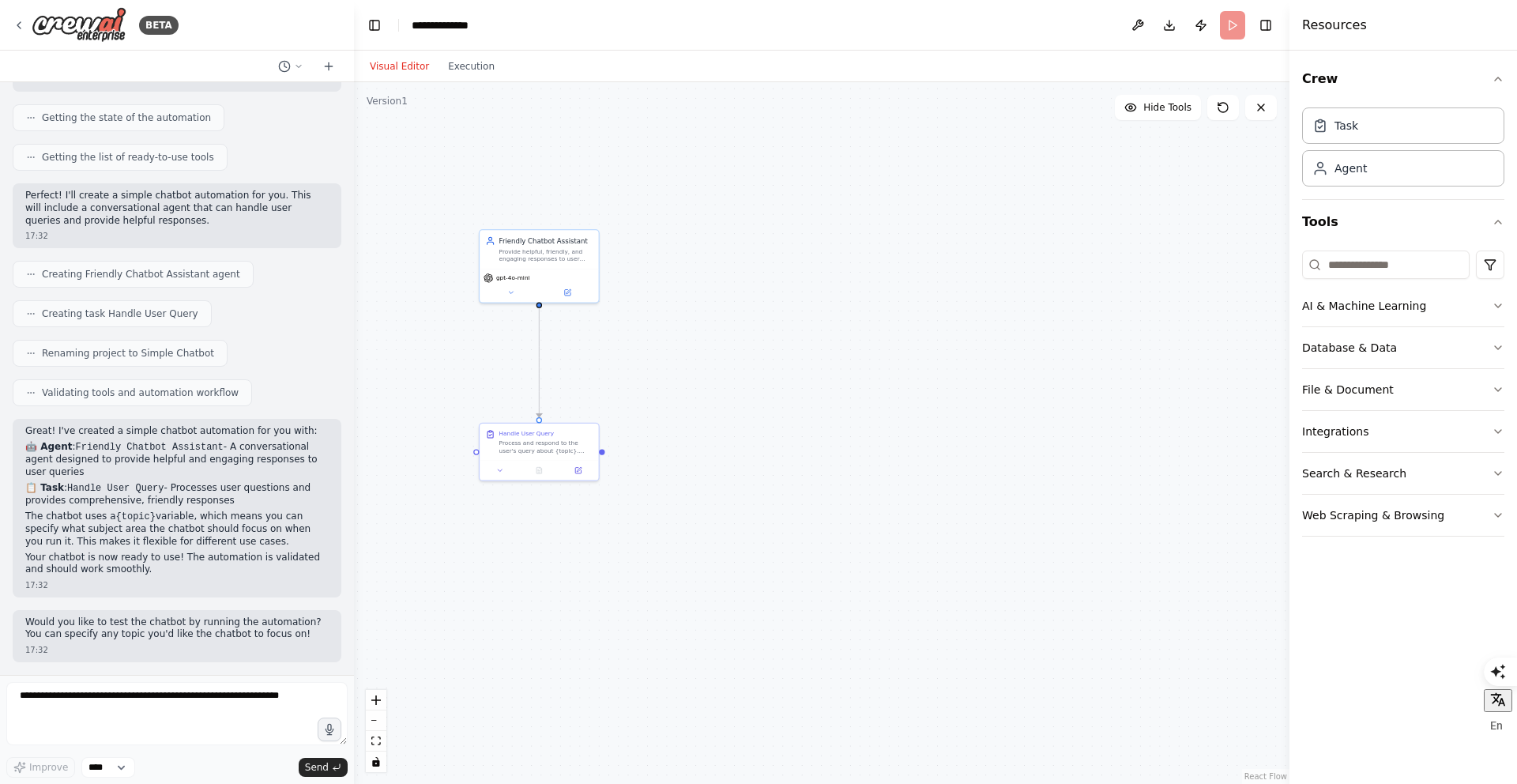
scroll to position [135, 0]
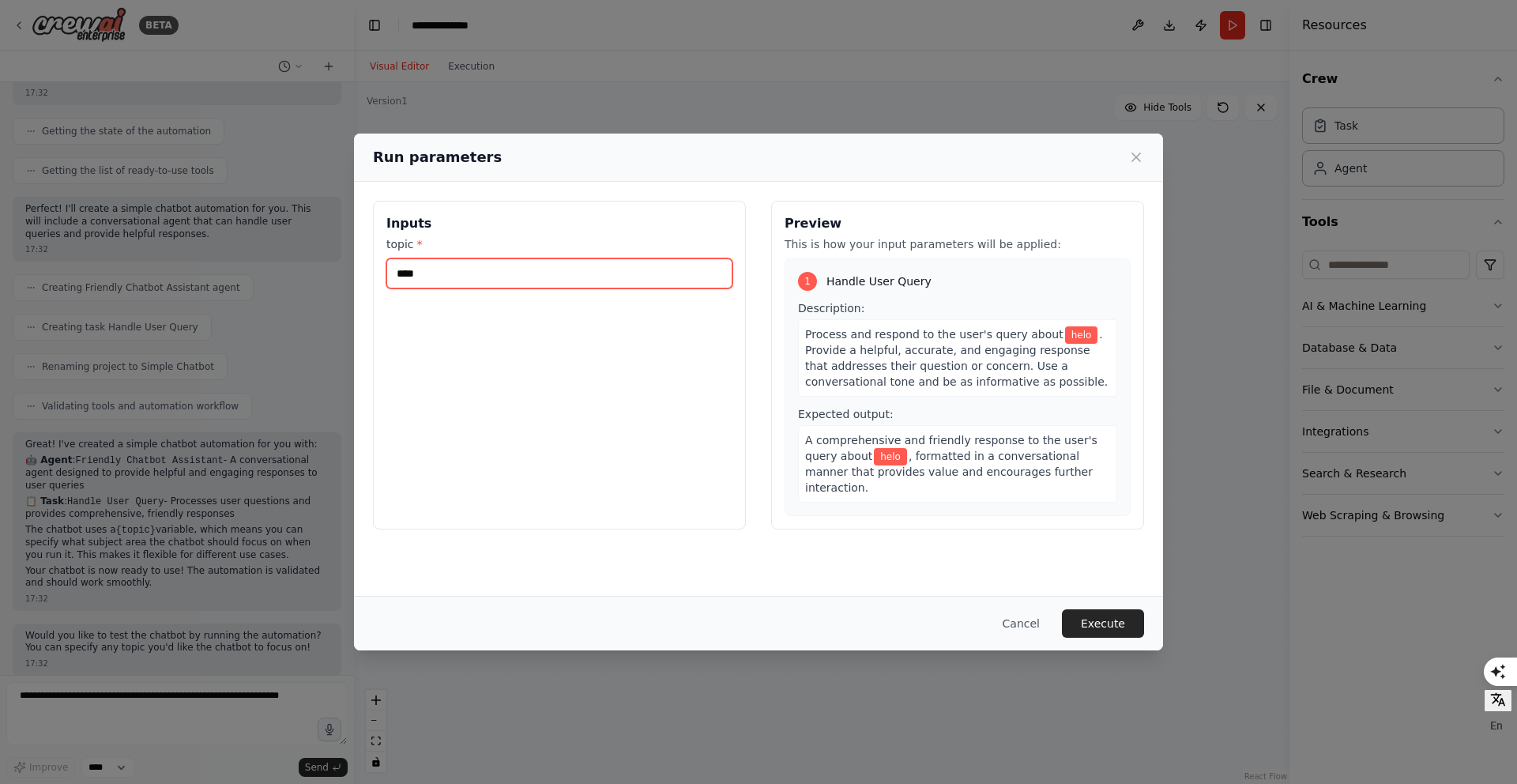
click at [439, 277] on input "****" at bounding box center [559, 273] width 346 height 30
click at [1094, 620] on button "Execute" at bounding box center [1102, 623] width 82 height 29
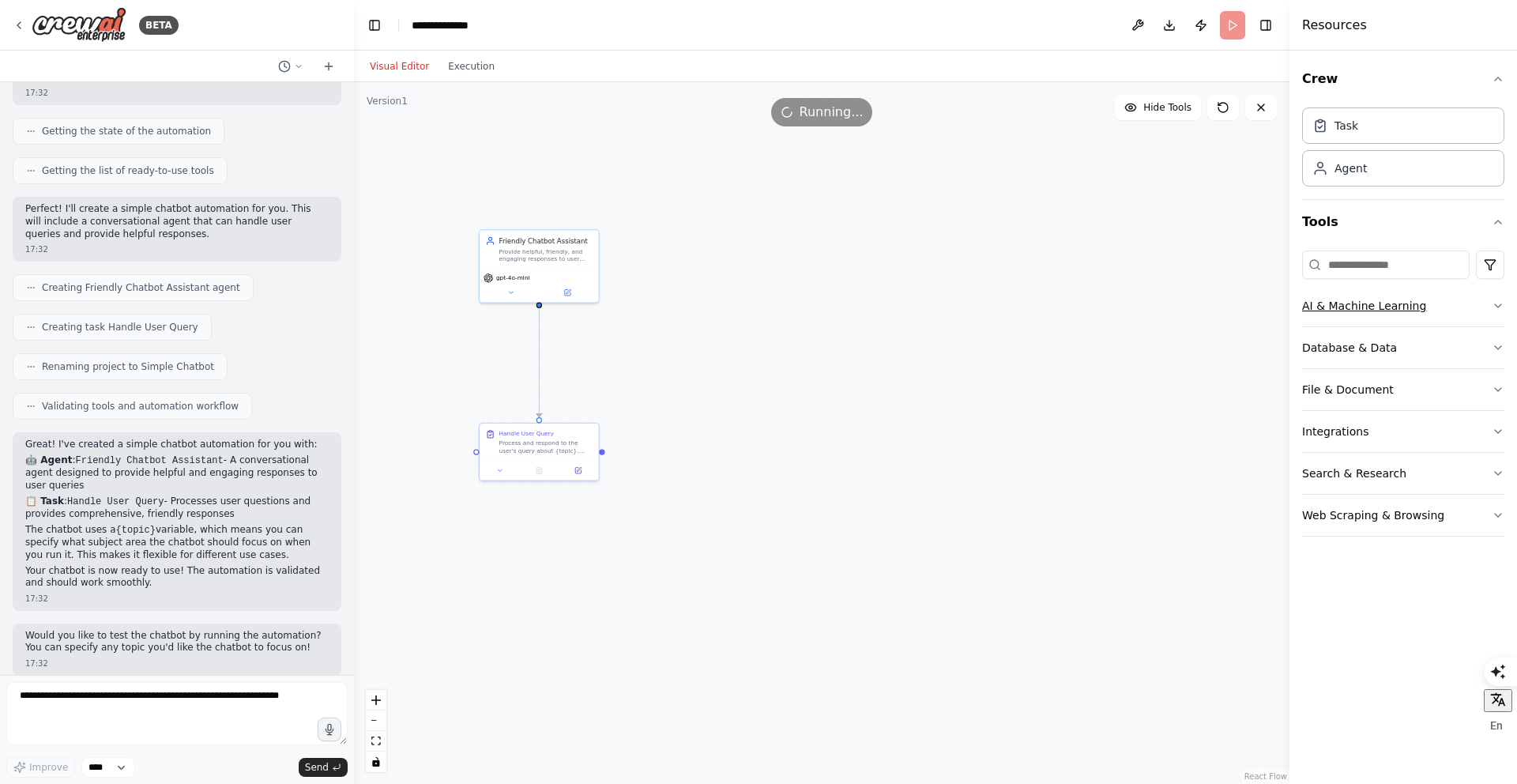
click at [1465, 299] on button "AI & Machine Learning" at bounding box center [1403, 306] width 202 height 41
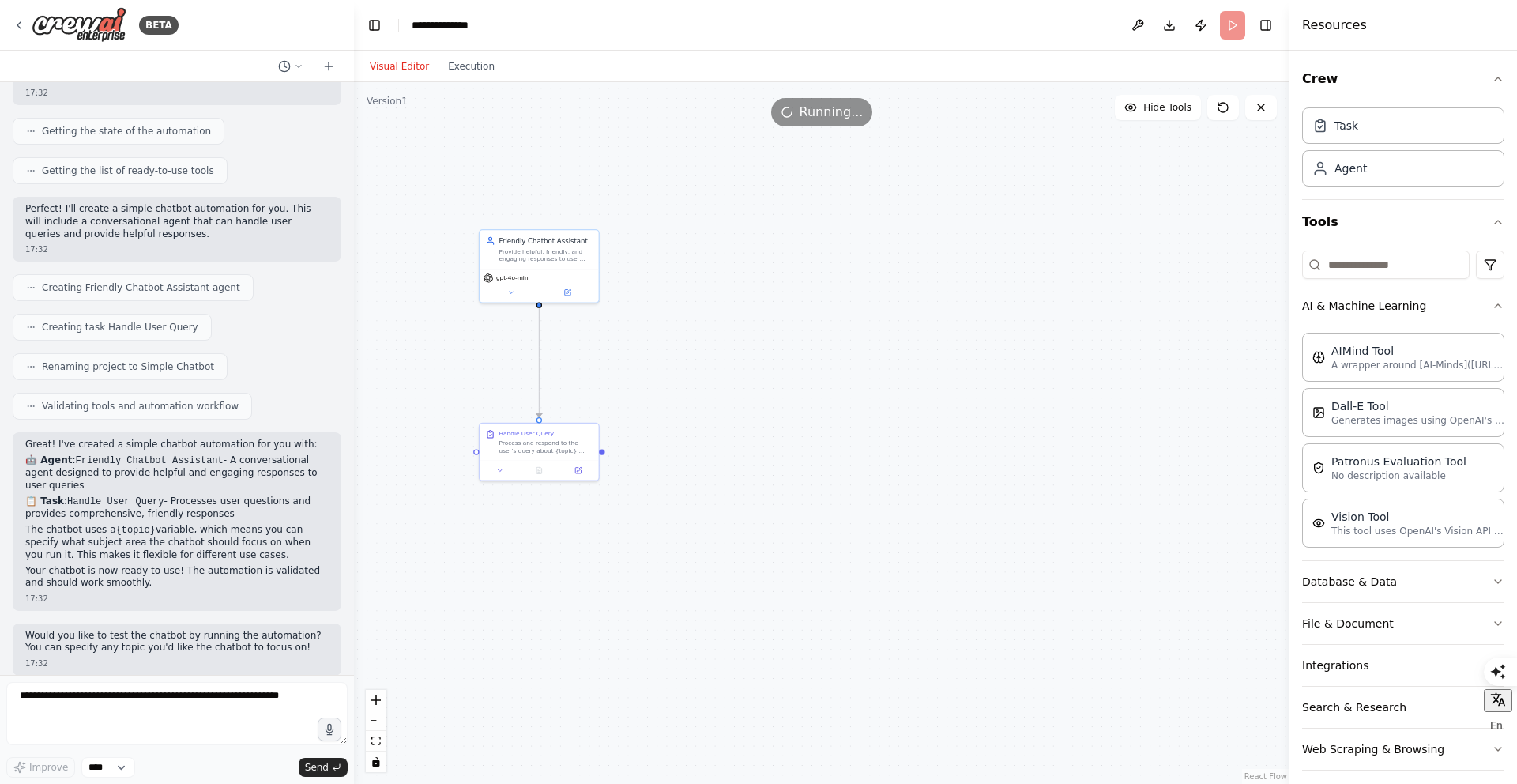
click at [1465, 299] on button "AI & Machine Learning" at bounding box center [1403, 306] width 202 height 41
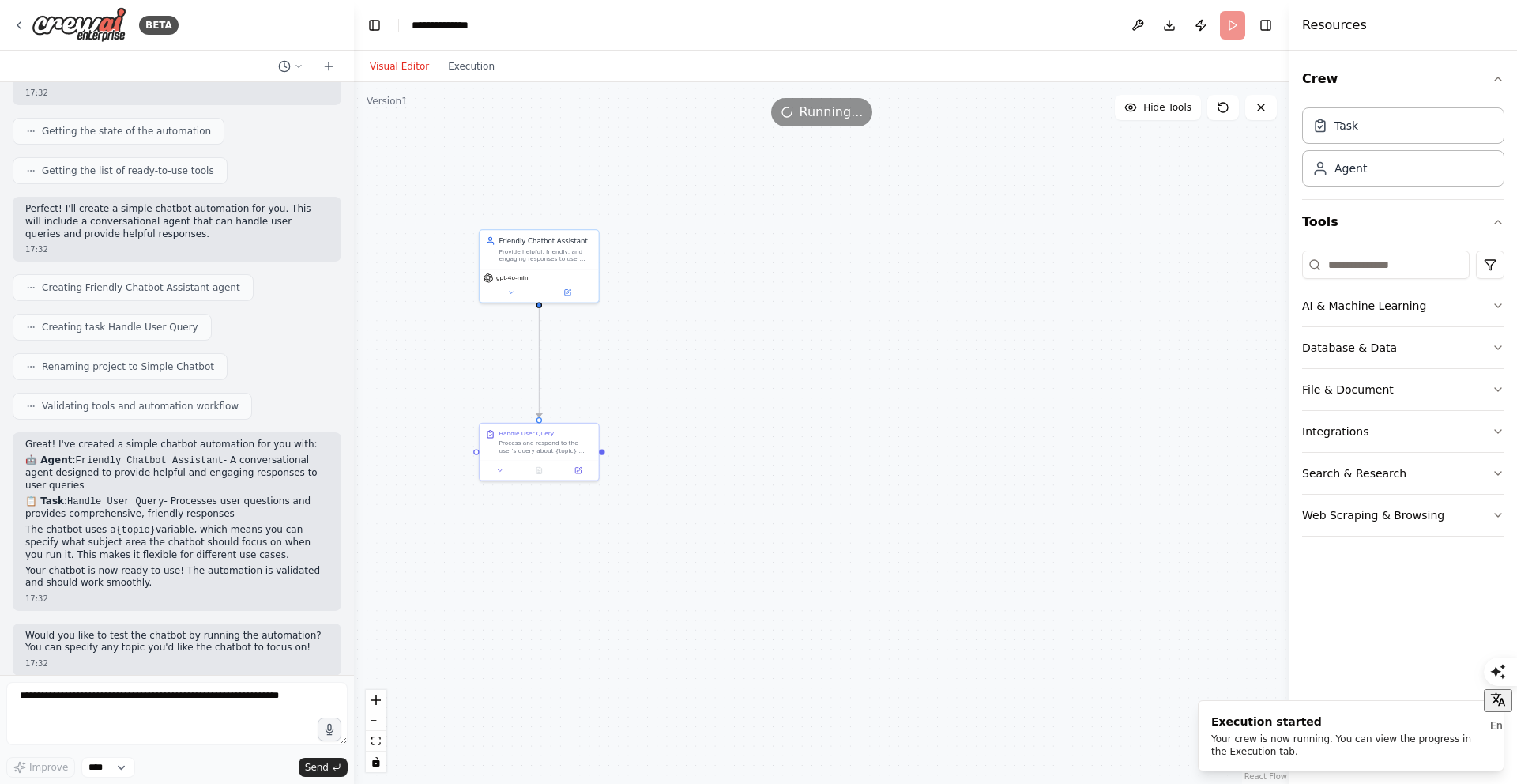
click at [1230, 16] on header "**********" at bounding box center [821, 25] width 935 height 50
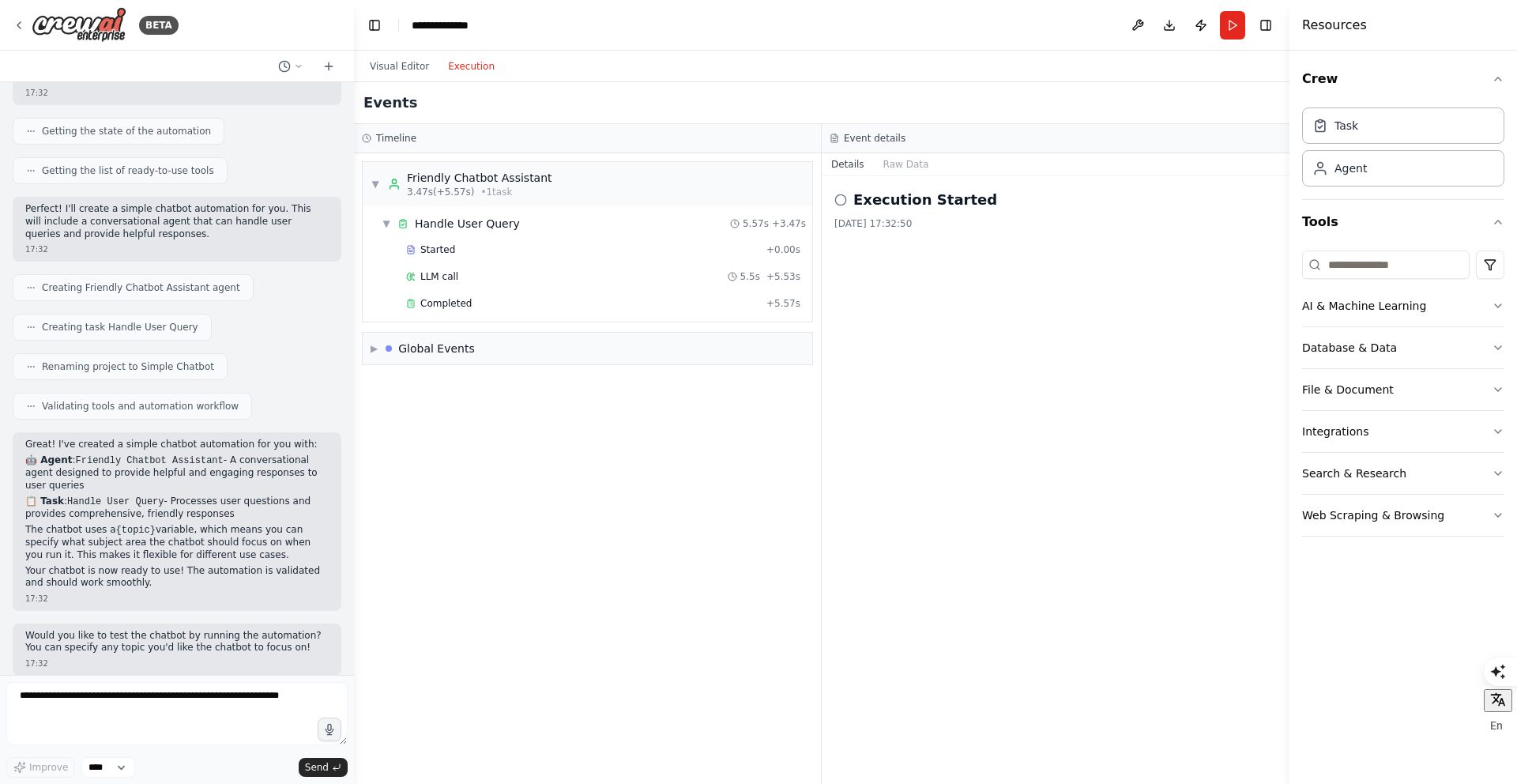
click at [465, 68] on button "Execution" at bounding box center [471, 67] width 66 height 19
click at [400, 71] on button "Visual Editor" at bounding box center [399, 67] width 78 height 19
click at [457, 70] on button "Execution" at bounding box center [471, 67] width 66 height 19
click at [375, 181] on span "▼" at bounding box center [375, 184] width 10 height 13
click at [375, 181] on span "▶" at bounding box center [375, 184] width 10 height 13
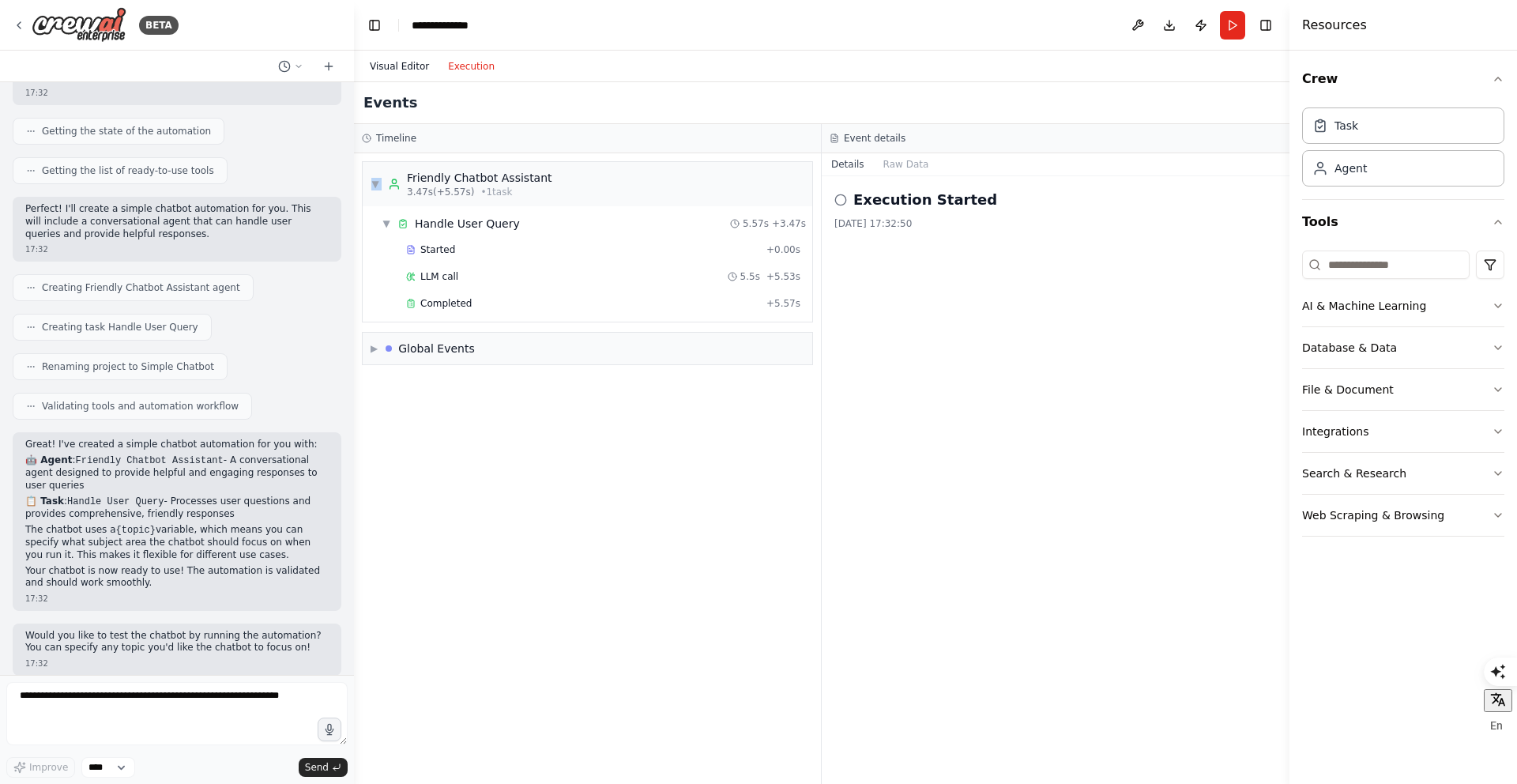
click at [403, 73] on button "Visual Editor" at bounding box center [399, 67] width 78 height 19
click at [470, 67] on button "Execution" at bounding box center [471, 67] width 66 height 19
click at [392, 69] on button "Visual Editor" at bounding box center [399, 67] width 78 height 19
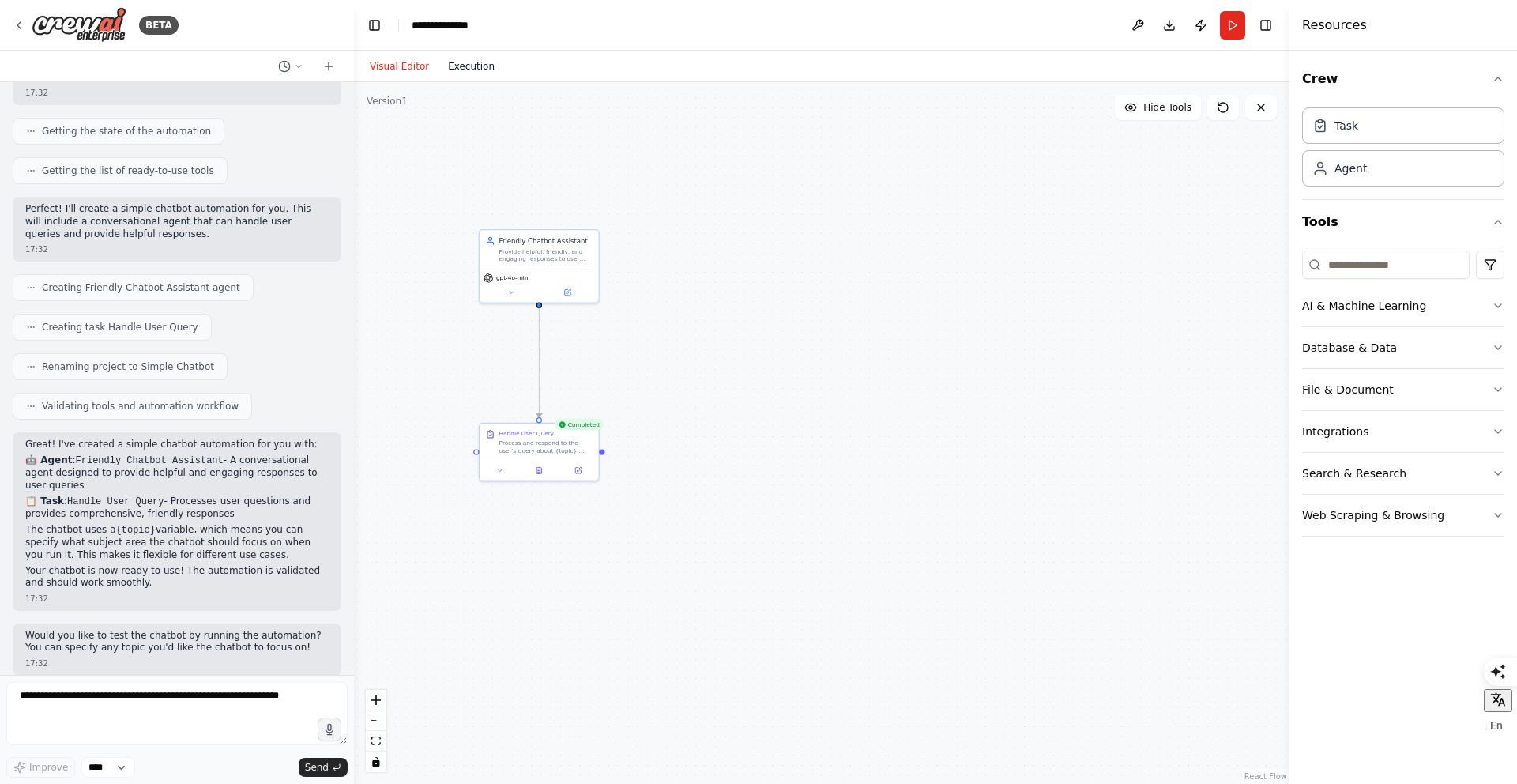
click at [473, 66] on button "Execution" at bounding box center [471, 67] width 66 height 19
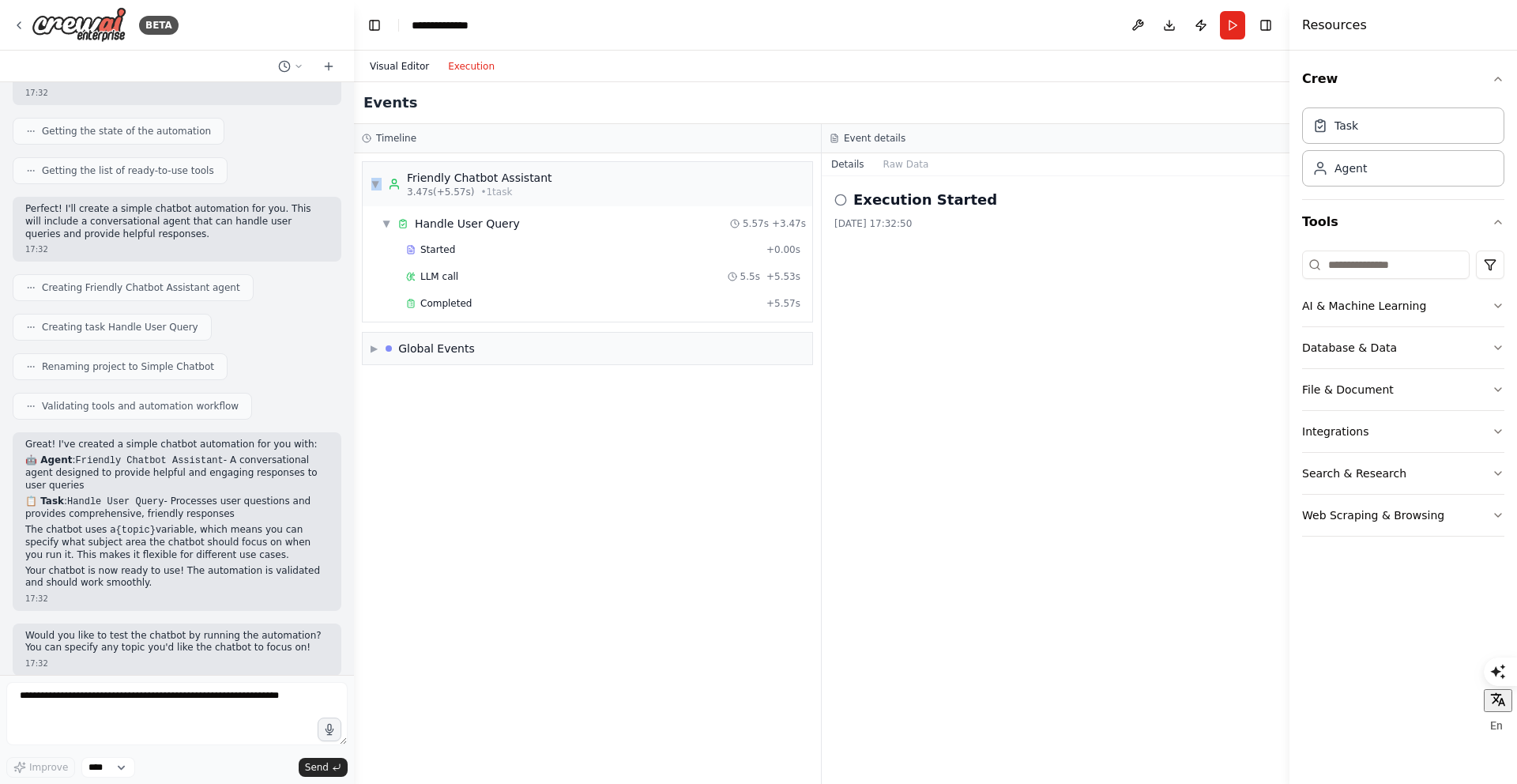
click at [398, 62] on button "Visual Editor" at bounding box center [399, 67] width 78 height 19
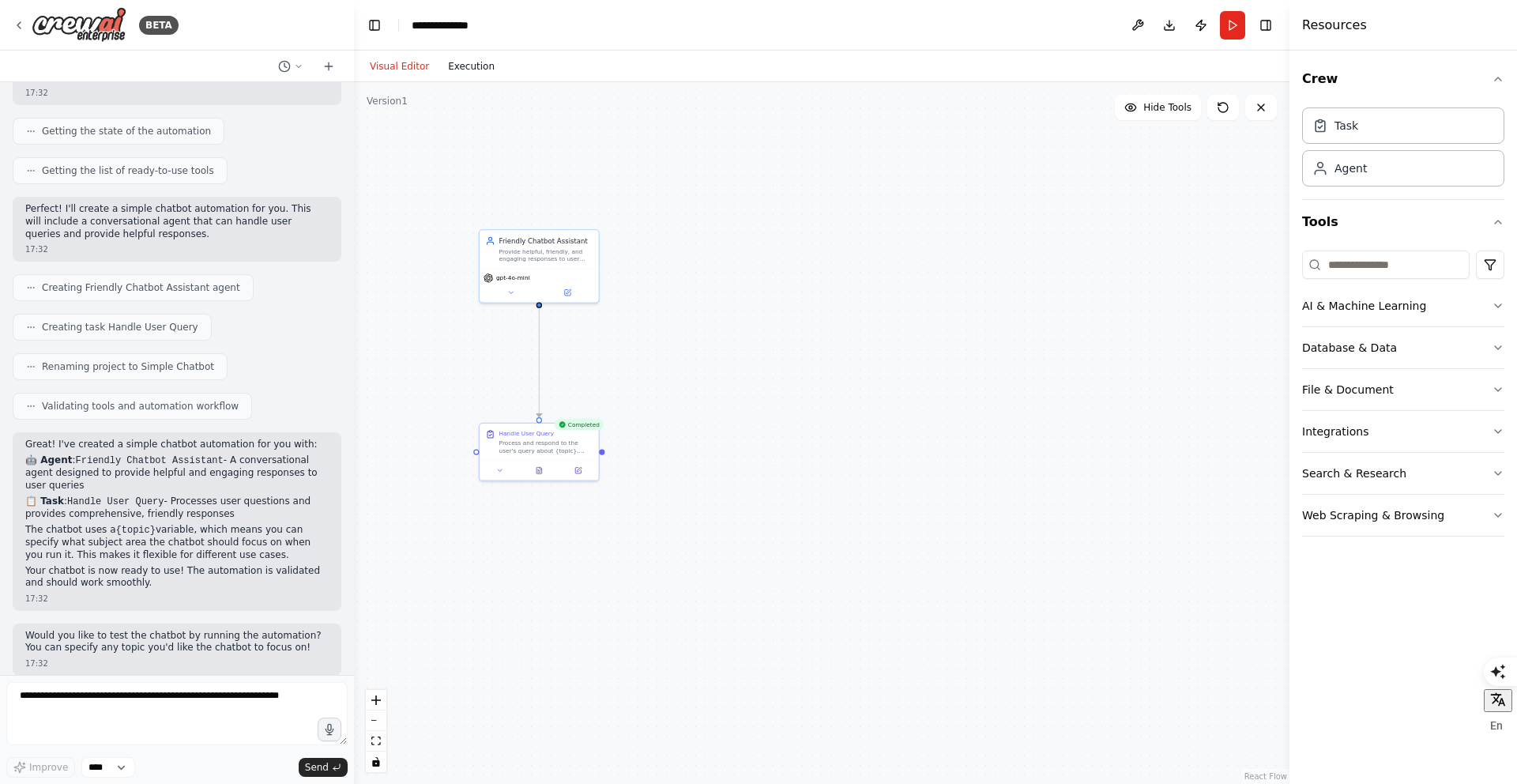
click at [468, 68] on button "Execution" at bounding box center [471, 67] width 66 height 19
click at [415, 68] on button "Visual Editor" at bounding box center [399, 67] width 78 height 19
click at [477, 69] on button "Execution" at bounding box center [471, 67] width 66 height 19
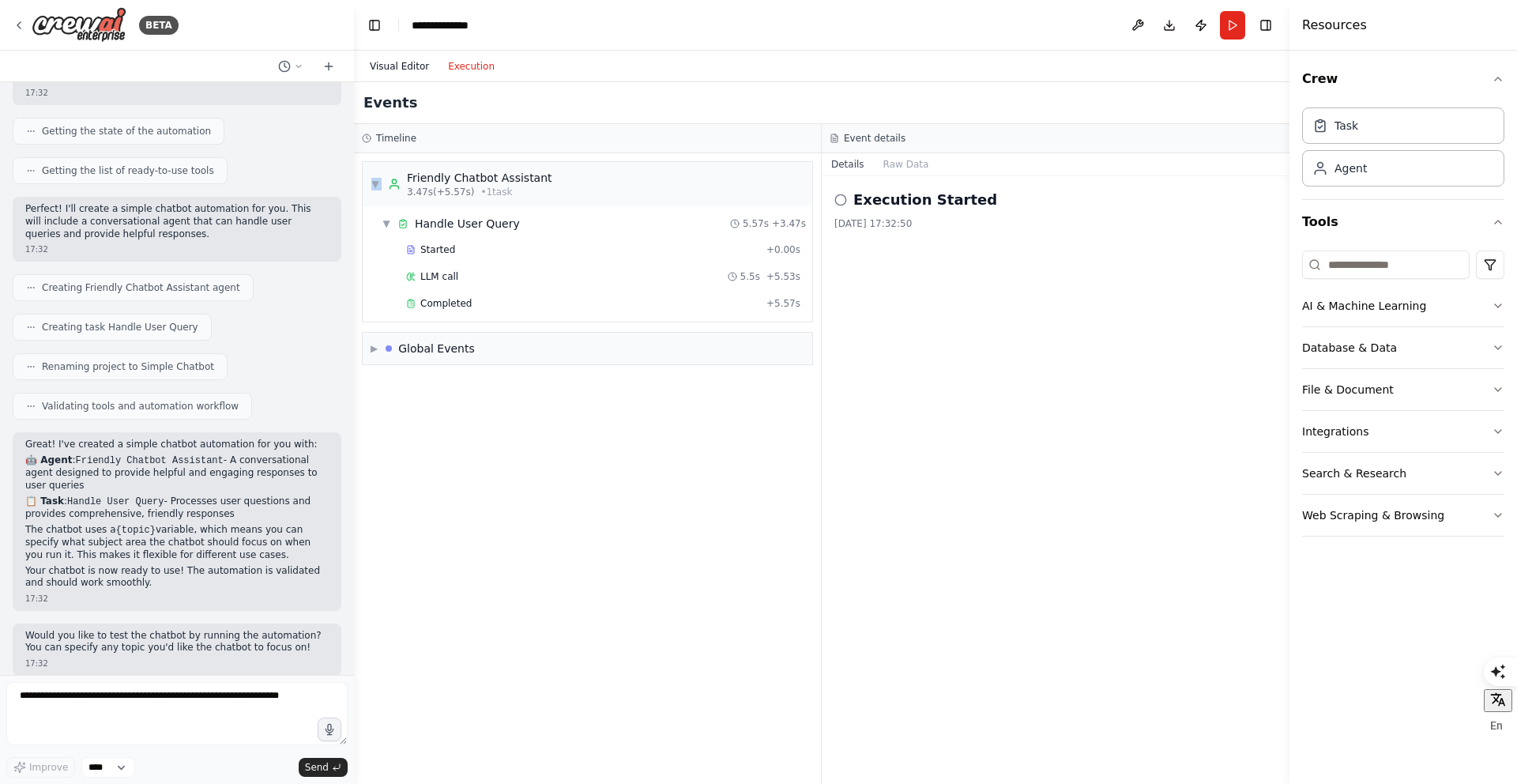
click at [382, 69] on button "Visual Editor" at bounding box center [399, 67] width 78 height 19
click at [467, 71] on button "Execution" at bounding box center [471, 67] width 66 height 19
click at [408, 71] on button "Visual Editor" at bounding box center [399, 67] width 78 height 19
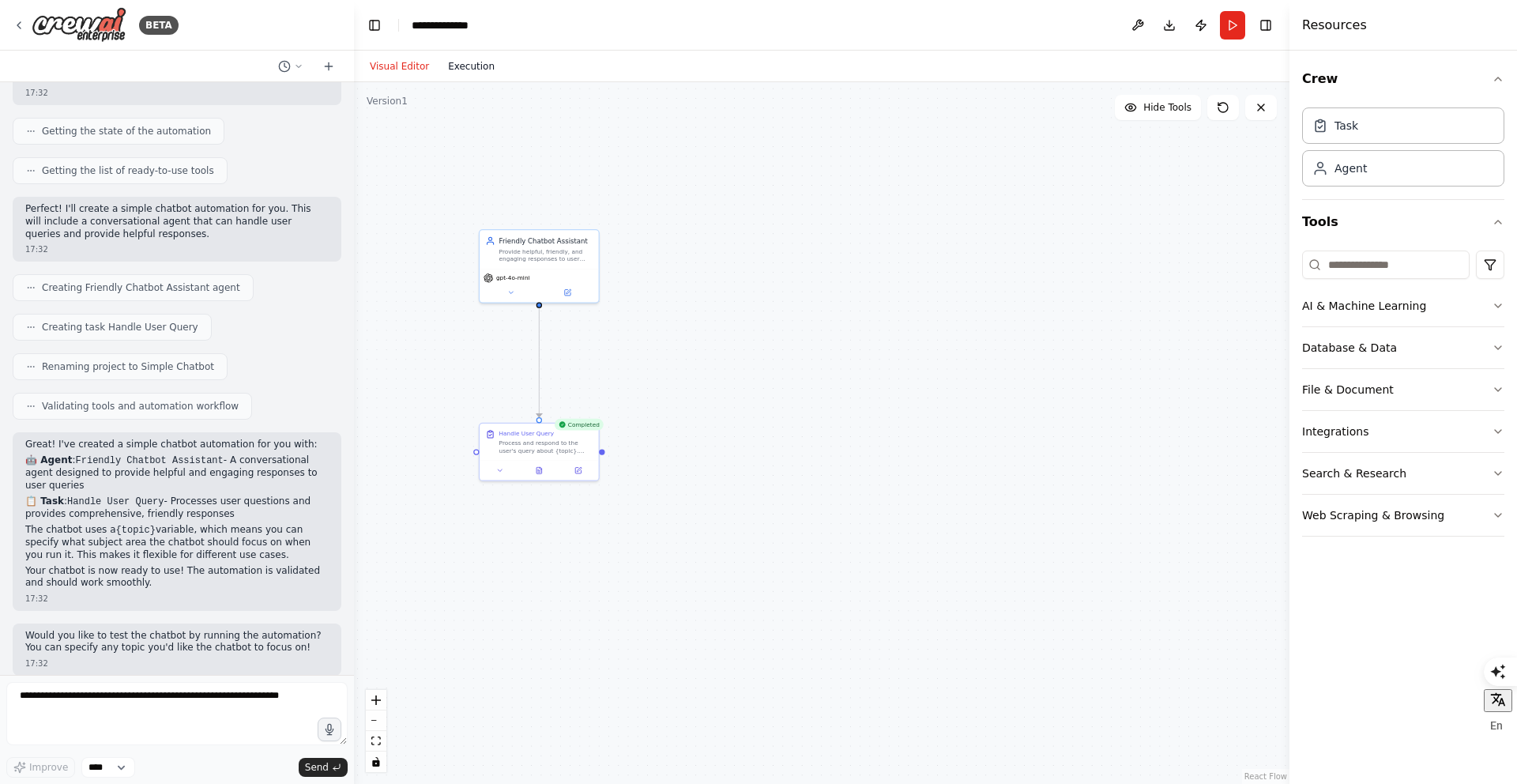
click at [479, 71] on button "Execution" at bounding box center [471, 67] width 66 height 19
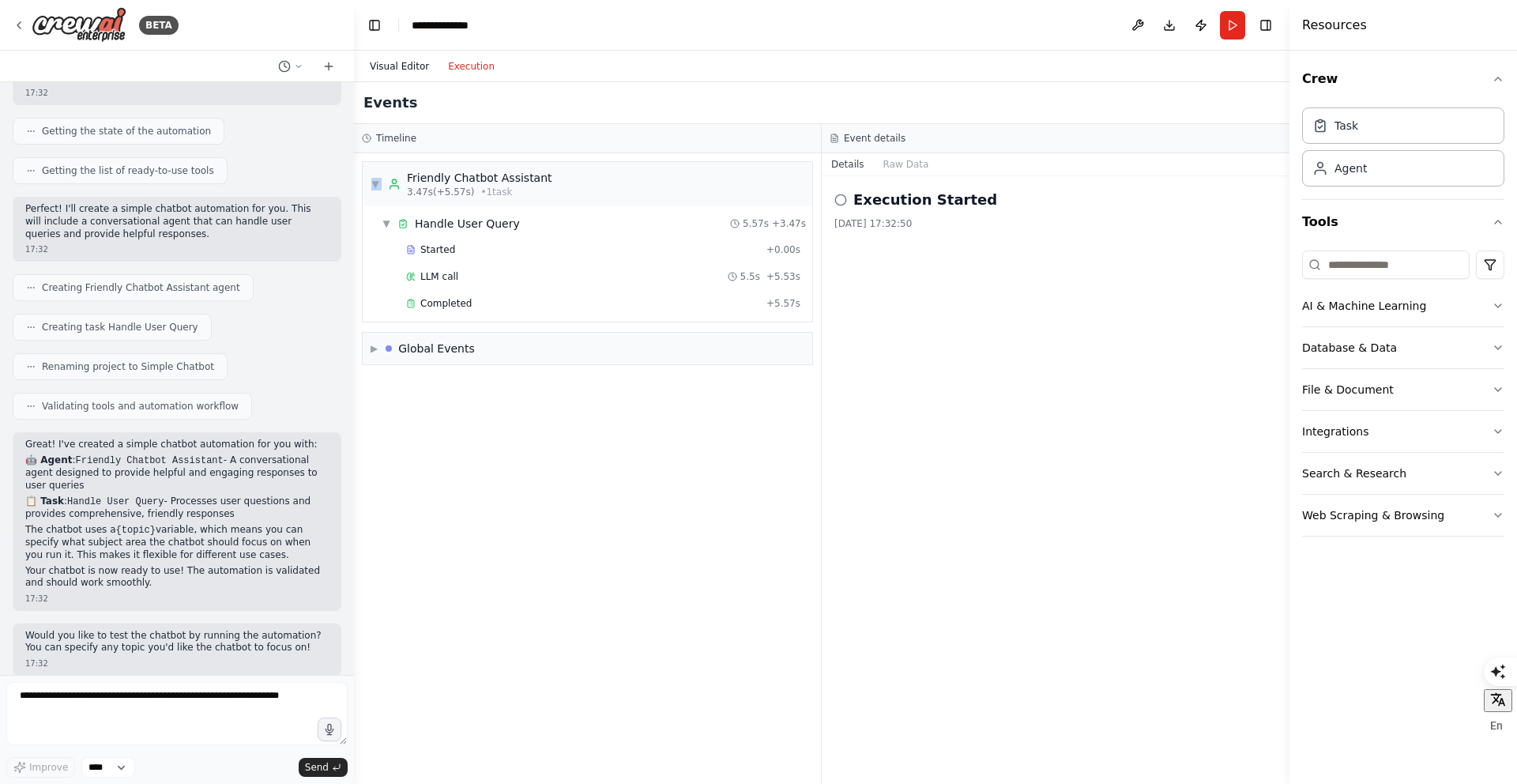
click at [400, 64] on button "Visual Editor" at bounding box center [399, 67] width 78 height 19
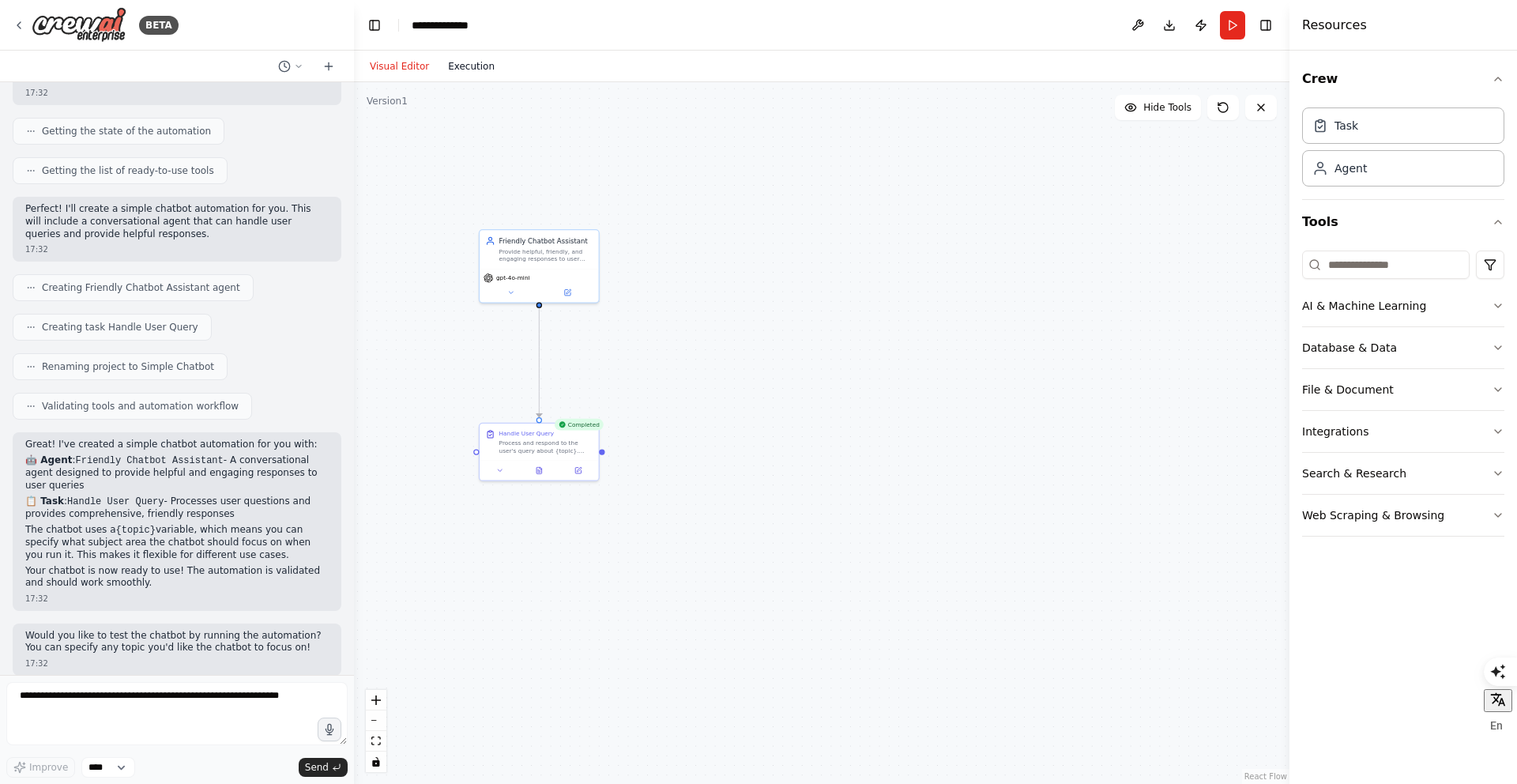
click at [462, 66] on button "Execution" at bounding box center [471, 67] width 66 height 19
click at [393, 67] on button "Visual Editor" at bounding box center [399, 67] width 78 height 19
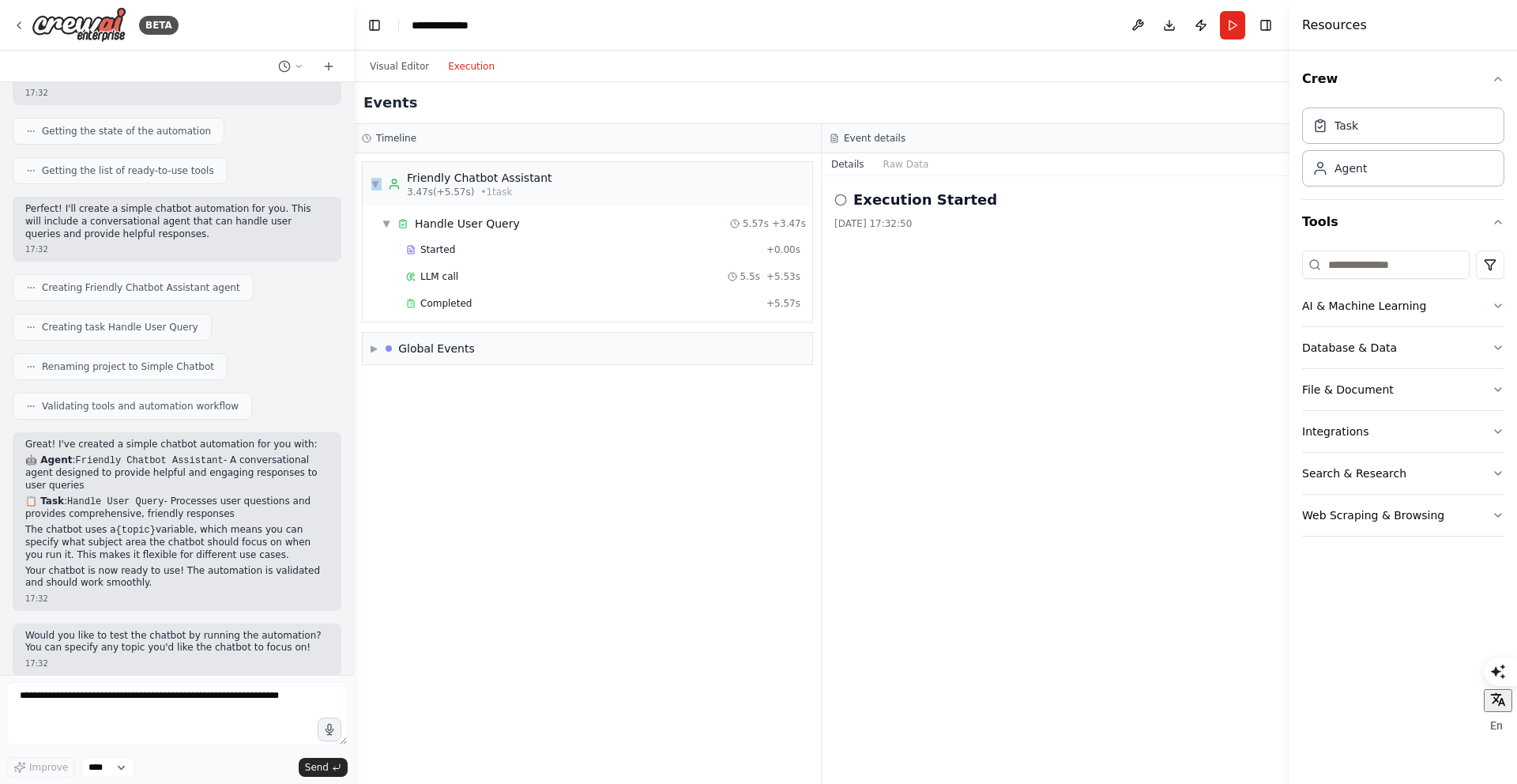
click at [454, 71] on button "Execution" at bounding box center [471, 67] width 66 height 19
click at [386, 78] on div "Visual Editor Execution" at bounding box center [432, 66] width 143 height 32
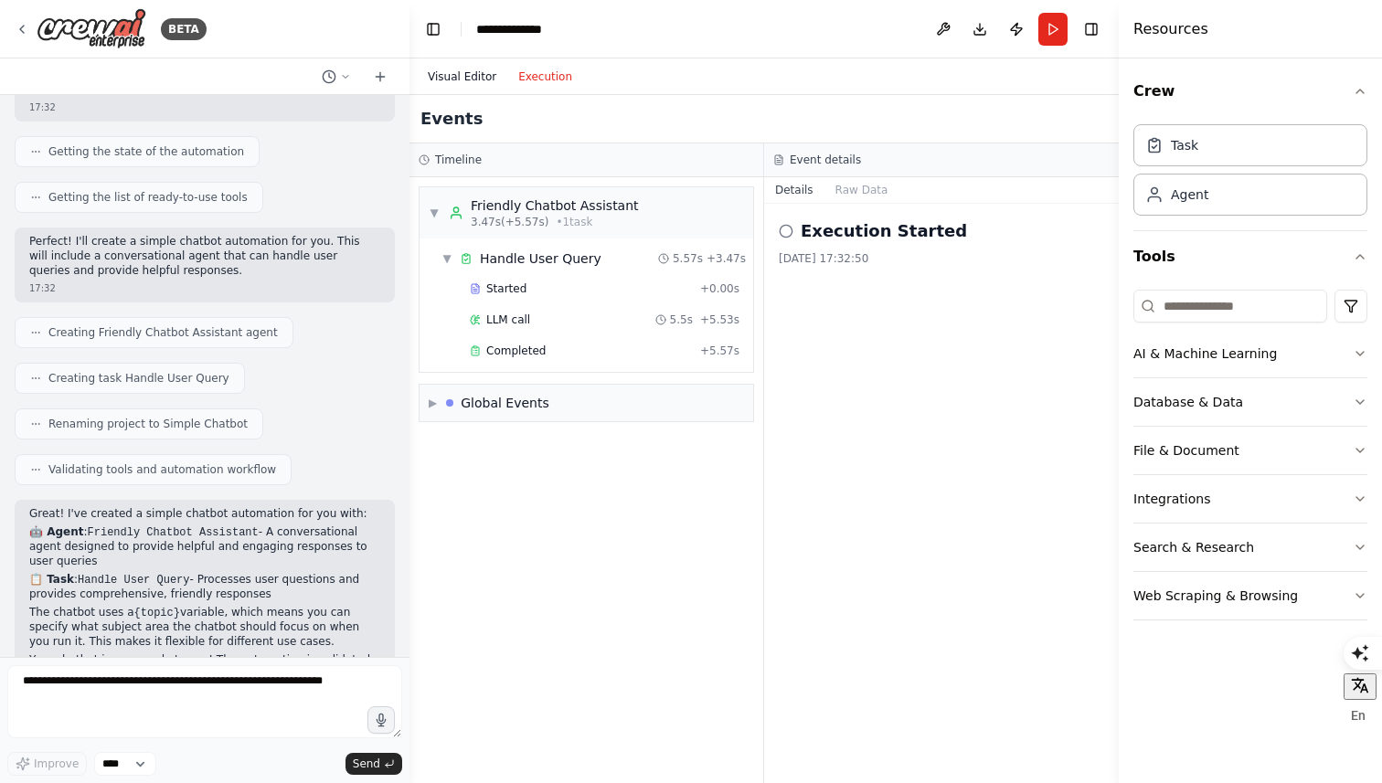
click at [457, 74] on button "Visual Editor" at bounding box center [462, 77] width 90 height 22
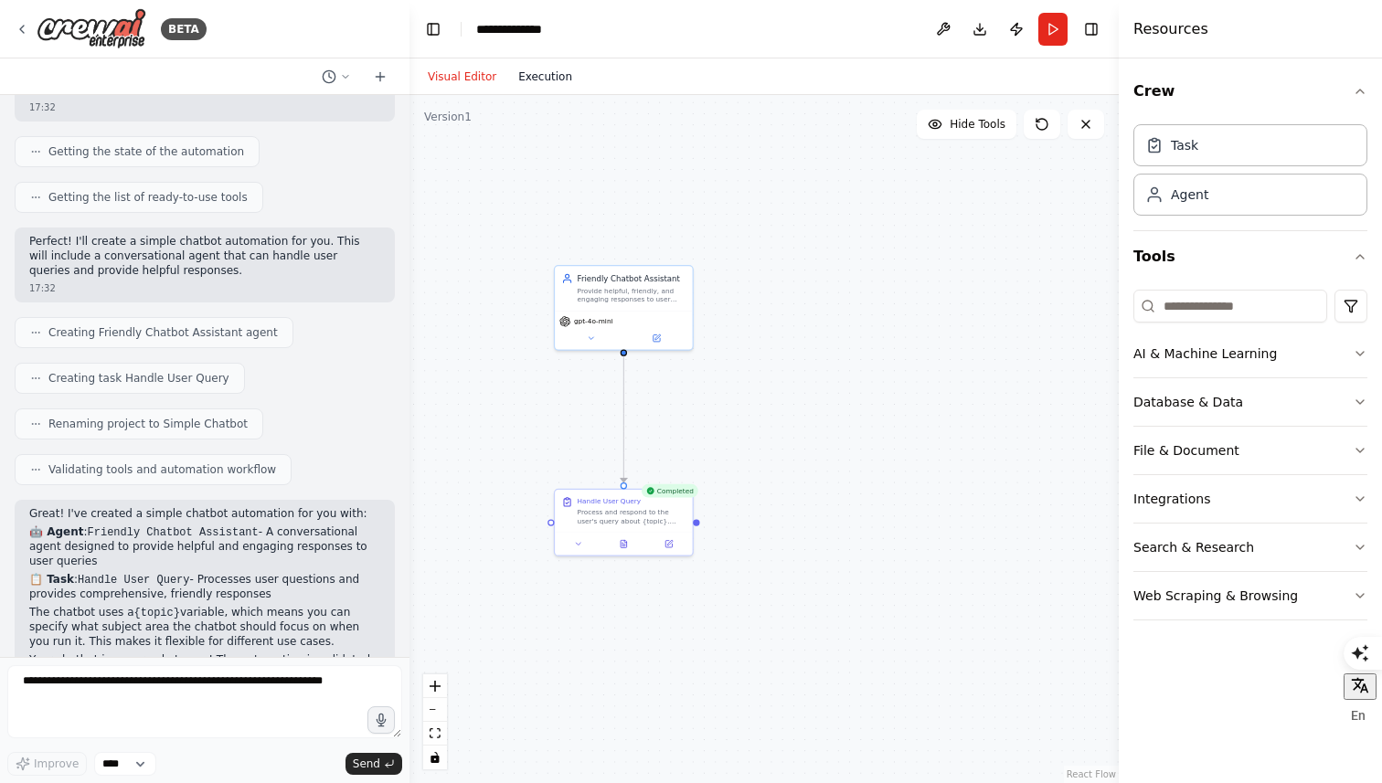
click at [551, 79] on button "Execution" at bounding box center [545, 77] width 76 height 22
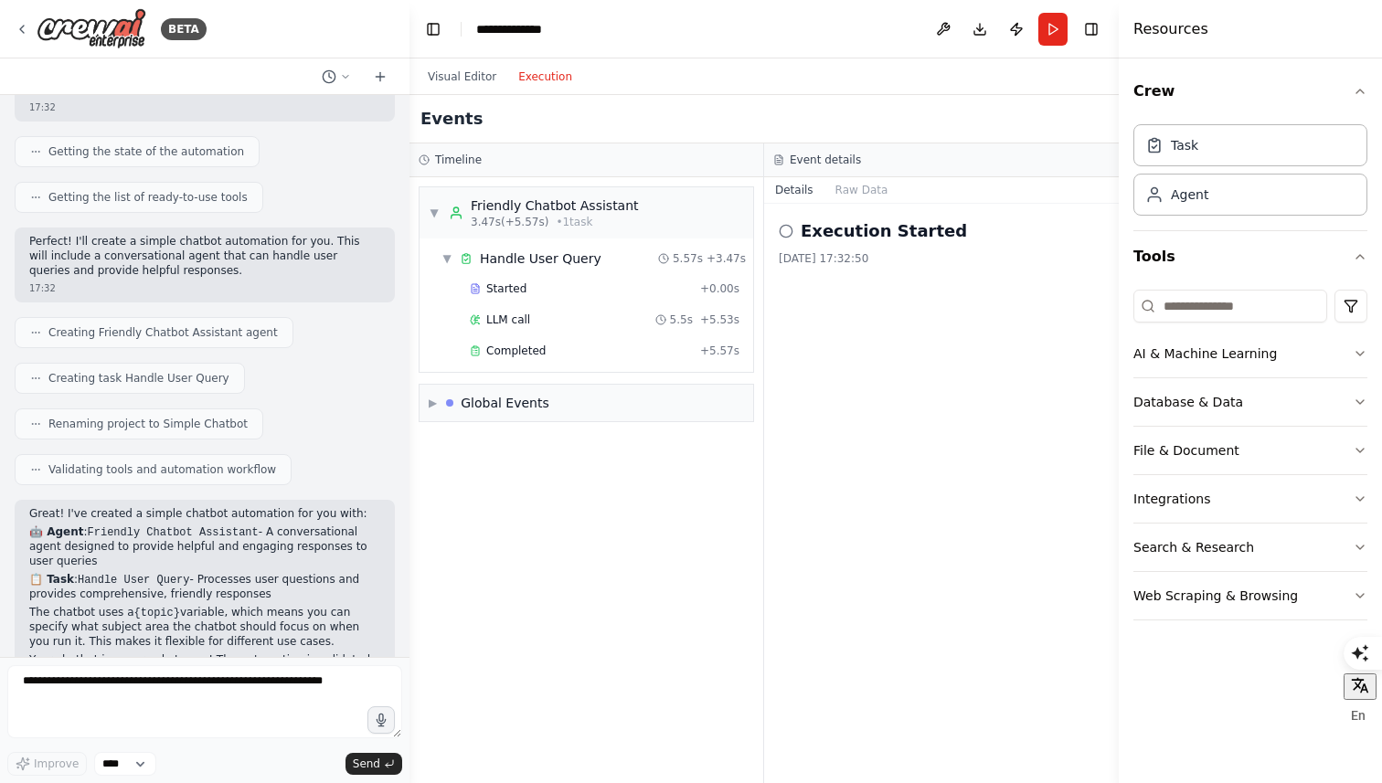
scroll to position [279, 0]
